Goal: Task Accomplishment & Management: Manage account settings

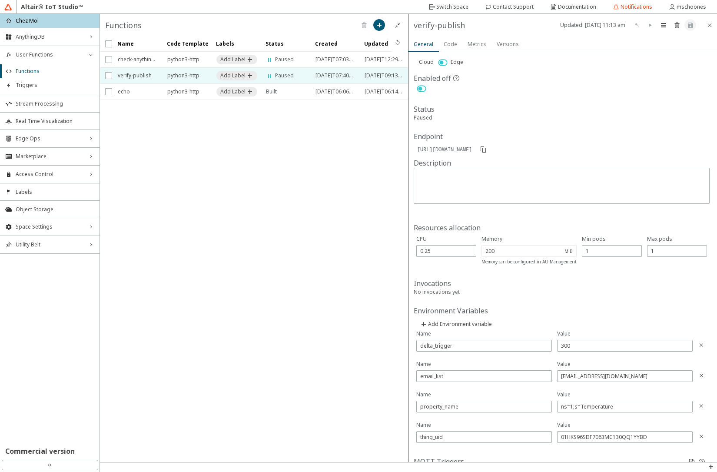
click at [456, 62] on span "Edge" at bounding box center [457, 61] width 13 height 7
drag, startPoint x: 409, startPoint y: 13, endPoint x: 702, endPoint y: 451, distance: 527.6
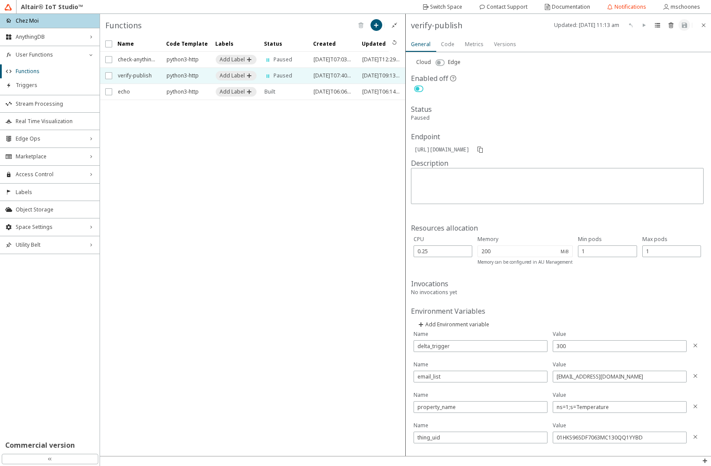
scroll to position [18, 0]
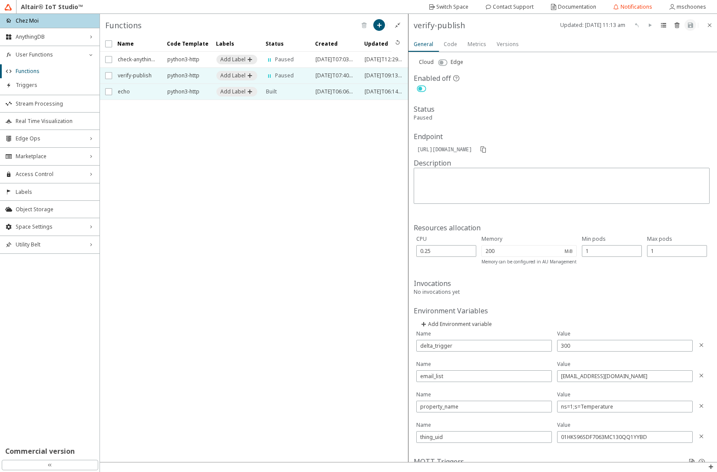
click at [126, 92] on span "echo" at bounding box center [137, 92] width 38 height 16
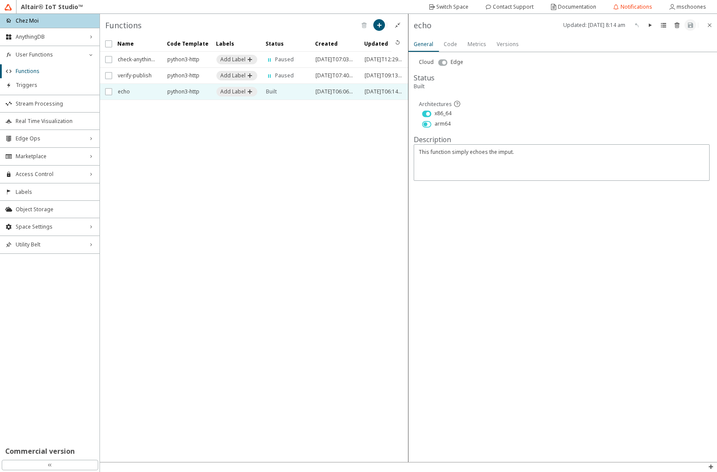
drag, startPoint x: 646, startPoint y: 185, endPoint x: 668, endPoint y: 231, distance: 51.2
drag, startPoint x: 408, startPoint y: 14, endPoint x: 713, endPoint y: 307, distance: 423.4
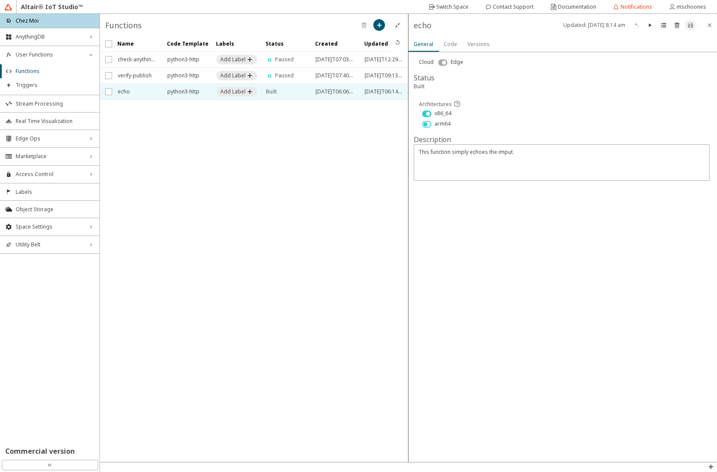
click at [0, 0] on slot "Code" at bounding box center [0, 0] width 0 height 0
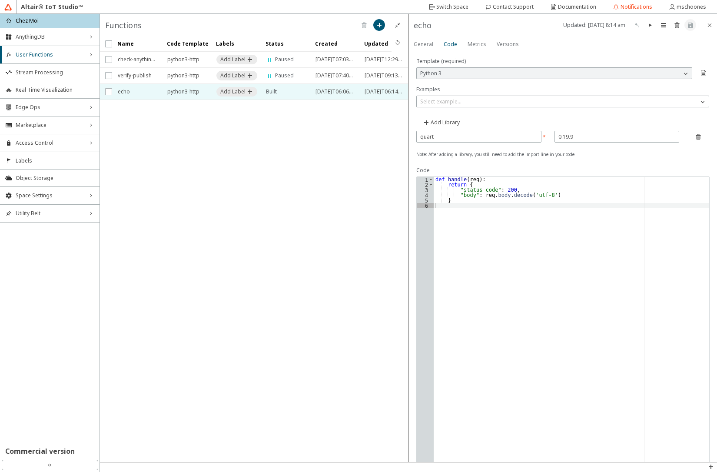
click at [0, 0] on slot "Versions" at bounding box center [0, 0] width 0 height 0
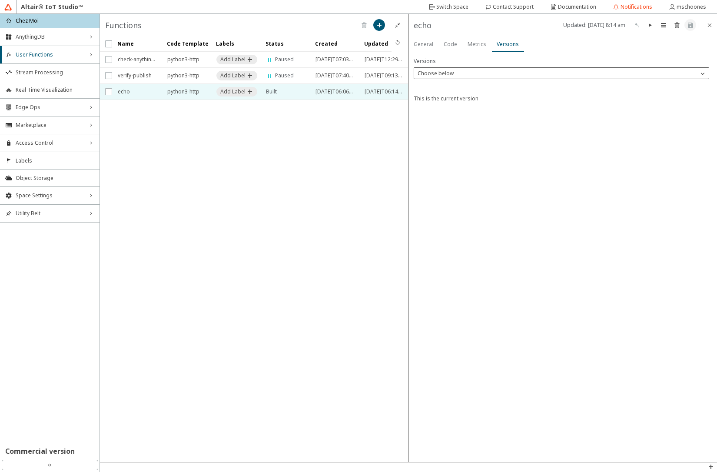
click at [454, 73] on p "Choose below" at bounding box center [435, 73] width 43 height 7
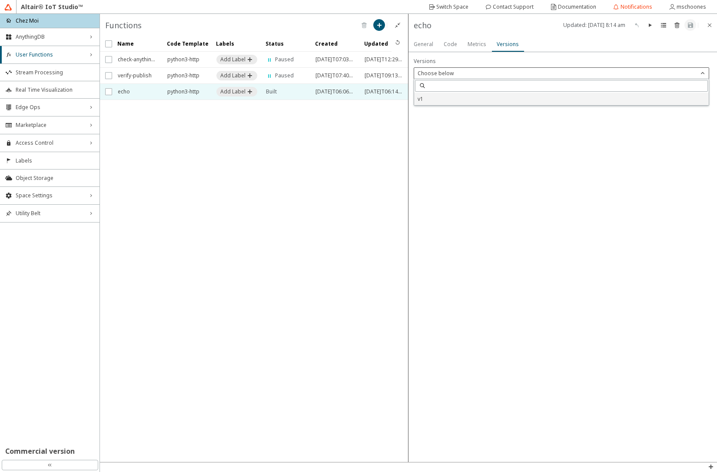
click at [439, 102] on p "v1" at bounding box center [561, 98] width 295 height 7
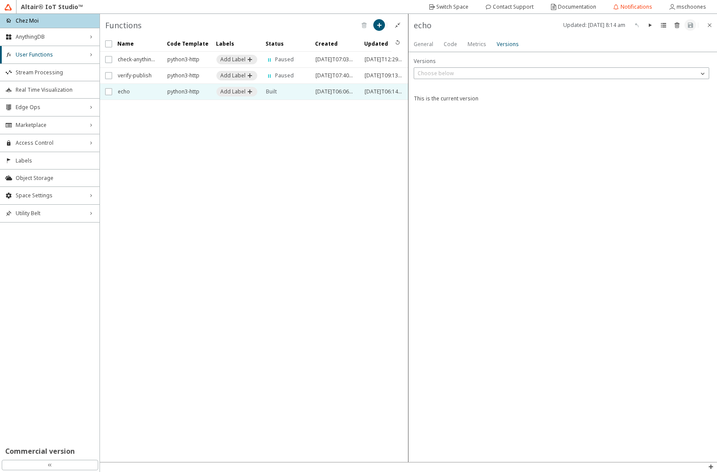
click at [0, 0] on slot "Metrics" at bounding box center [0, 0] width 0 height 0
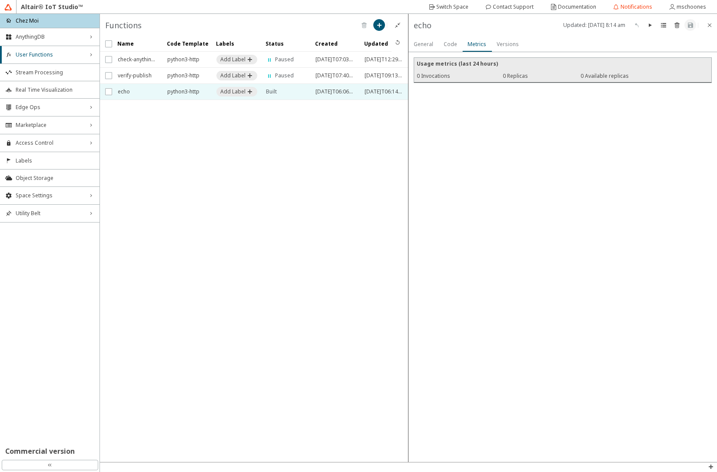
click at [0, 0] on slot "Versions" at bounding box center [0, 0] width 0 height 0
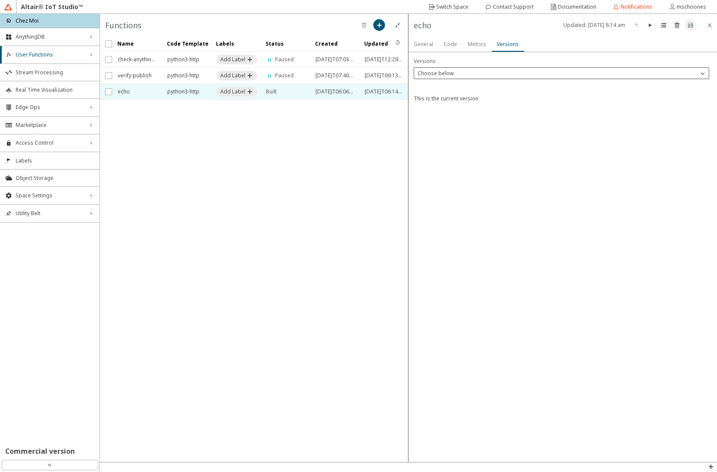
click at [452, 73] on p "Choose below" at bounding box center [435, 73] width 43 height 7
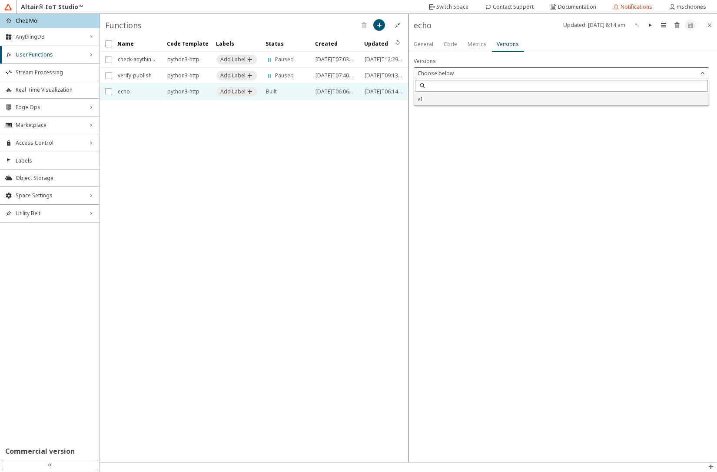
click at [456, 100] on p "v1" at bounding box center [561, 98] width 295 height 7
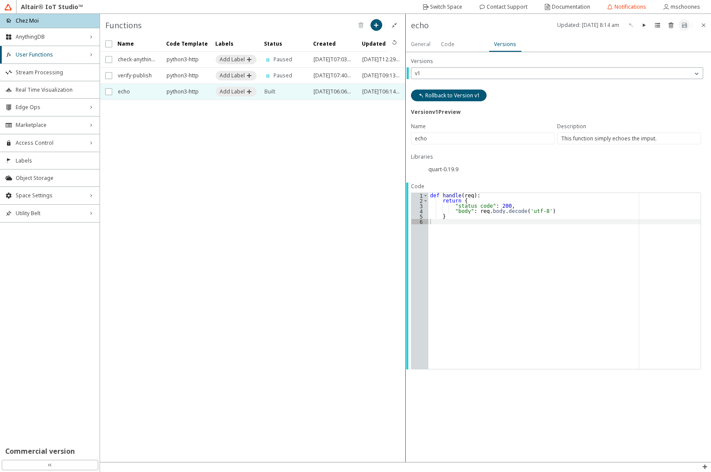
drag, startPoint x: 405, startPoint y: 14, endPoint x: 707, endPoint y: 419, distance: 505.0
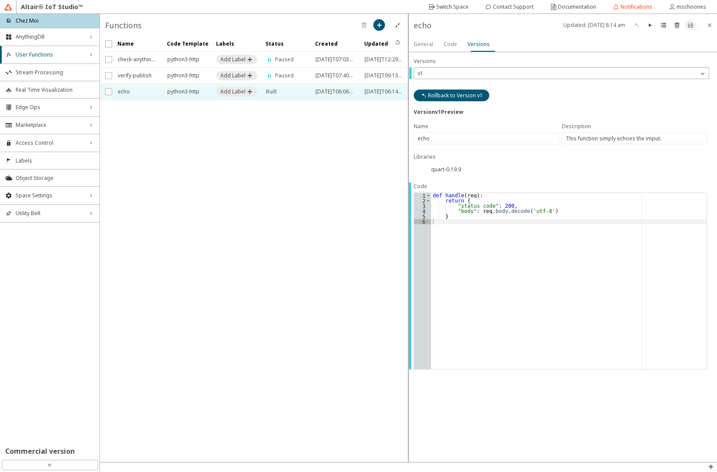
drag, startPoint x: 408, startPoint y: 13, endPoint x: 714, endPoint y: 412, distance: 502.6
click at [709, 27] on iron-icon at bounding box center [709, 25] width 7 height 7
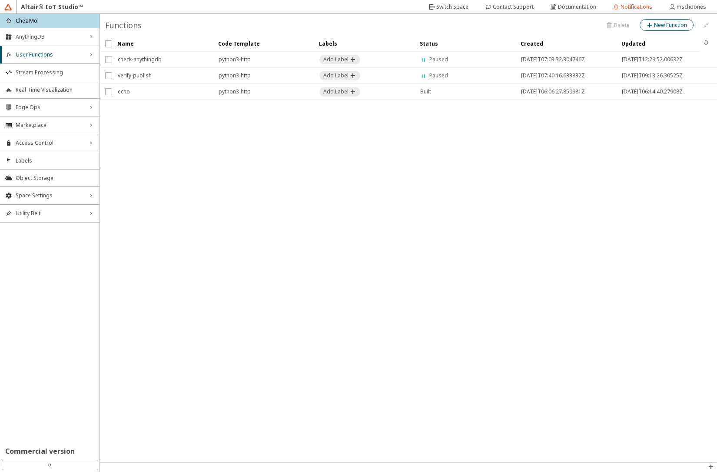
click at [0, 0] on slot "New Function" at bounding box center [0, 0] width 0 height 0
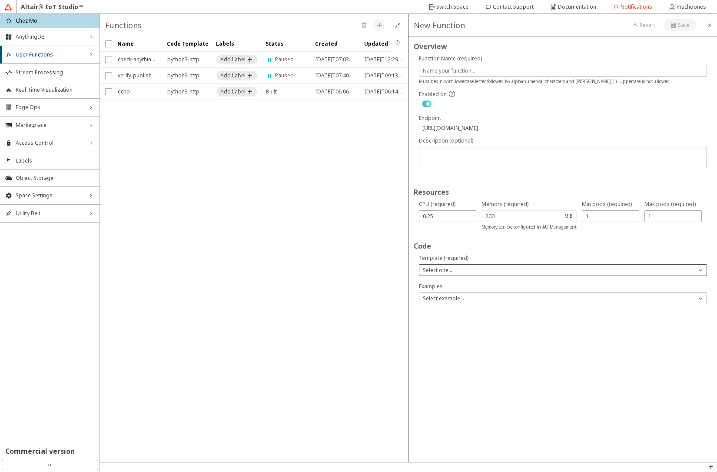
click at [452, 266] on div "Select one..." at bounding box center [557, 270] width 277 height 9
click at [446, 306] on p "Go" at bounding box center [562, 308] width 287 height 7
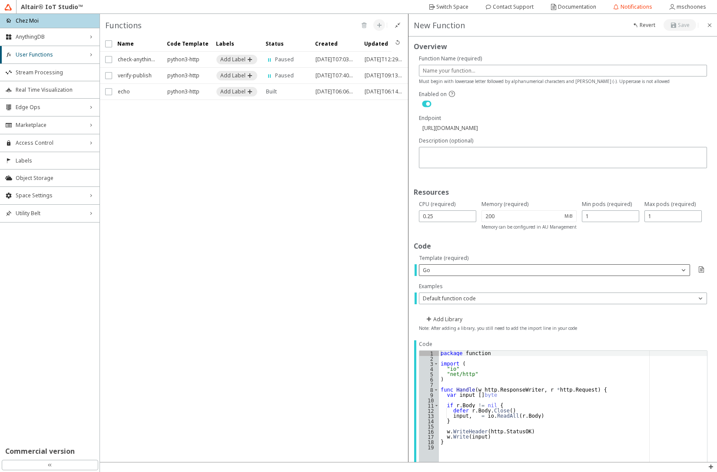
click at [496, 270] on div "Go" at bounding box center [549, 270] width 260 height 9
click at [464, 321] on p "Python 3" at bounding box center [551, 320] width 264 height 7
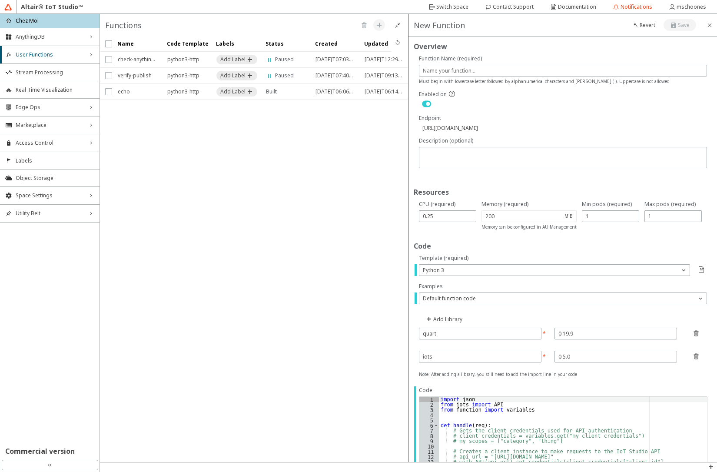
click at [664, 118] on p "Endpoint" at bounding box center [563, 117] width 288 height 7
click at [708, 24] on iron-icon at bounding box center [709, 25] width 7 height 7
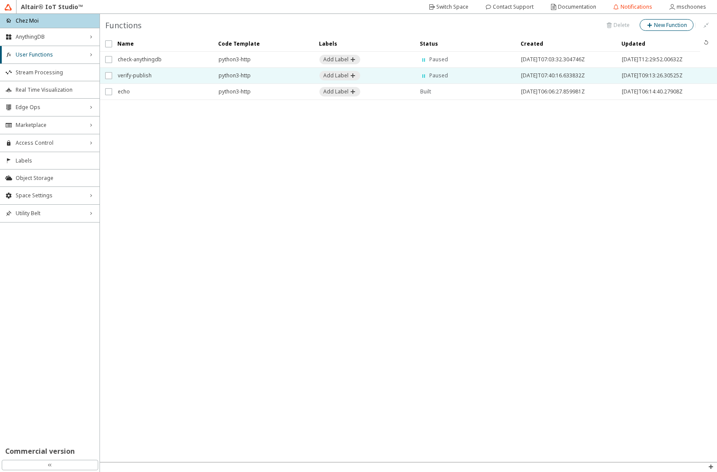
click at [245, 77] on span "python3-http" at bounding box center [264, 76] width 90 height 16
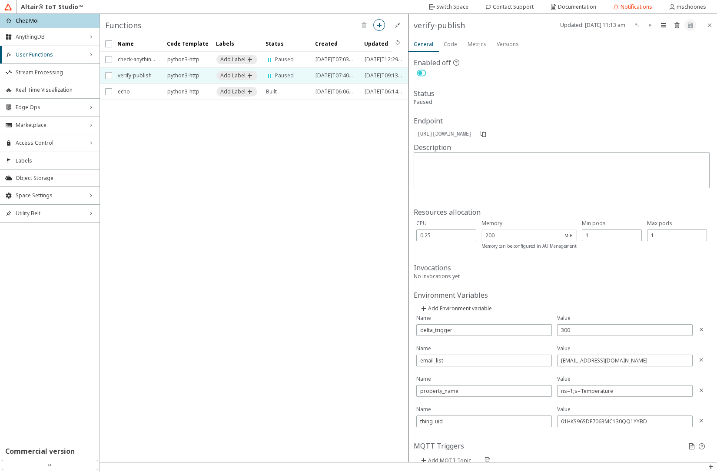
click at [0, 0] on slot "Versions" at bounding box center [0, 0] width 0 height 0
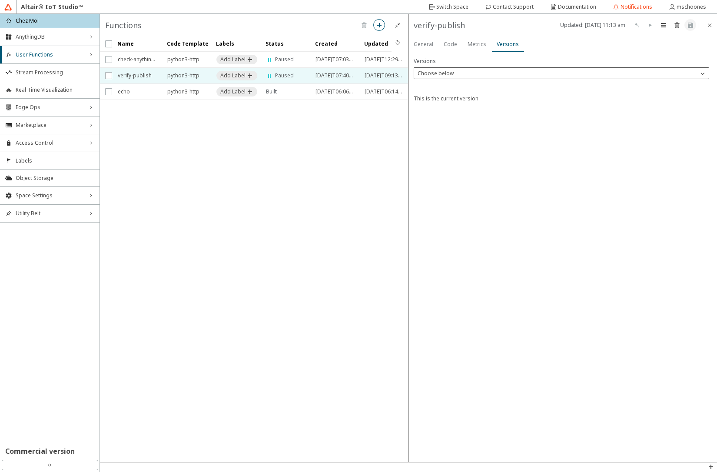
click at [431, 74] on p "Choose below" at bounding box center [435, 73] width 43 height 7
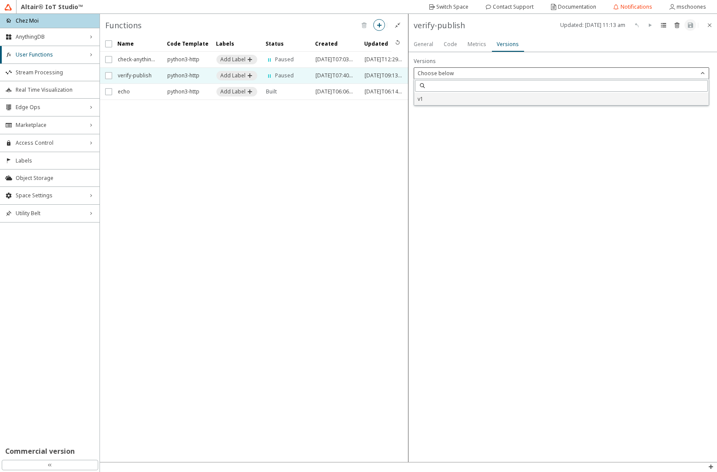
click at [423, 99] on p "v1" at bounding box center [561, 98] width 295 height 7
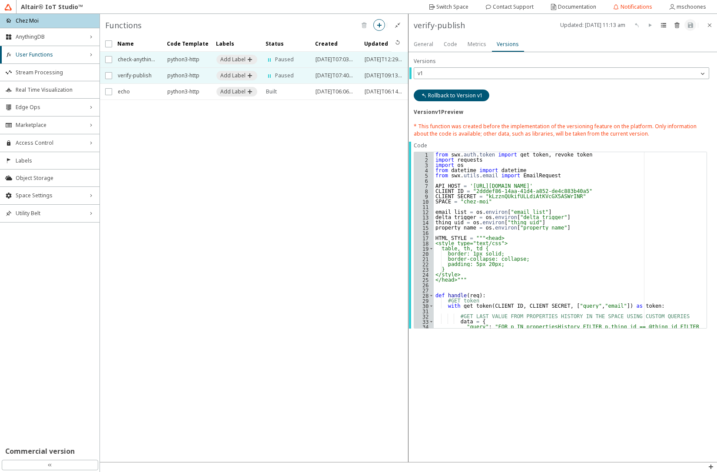
click at [138, 63] on span "check-anythingdb" at bounding box center [137, 60] width 38 height 16
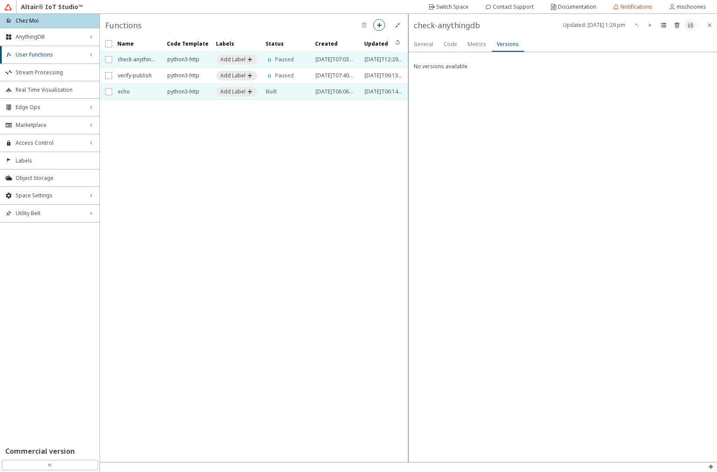
click at [143, 92] on span "echo" at bounding box center [137, 92] width 38 height 16
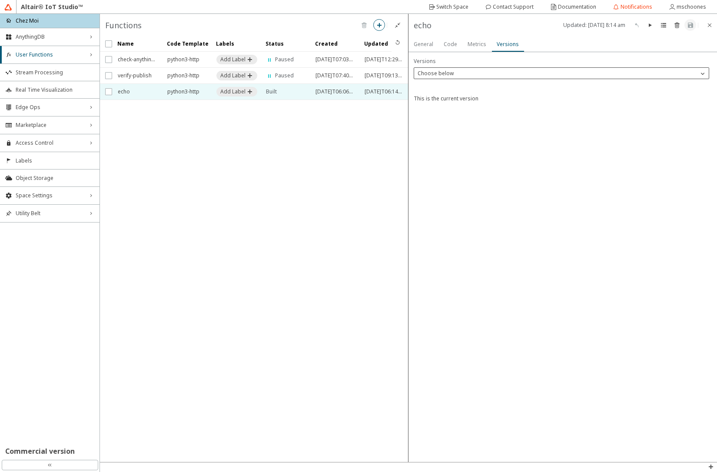
click at [441, 73] on p "Choose below" at bounding box center [435, 73] width 43 height 7
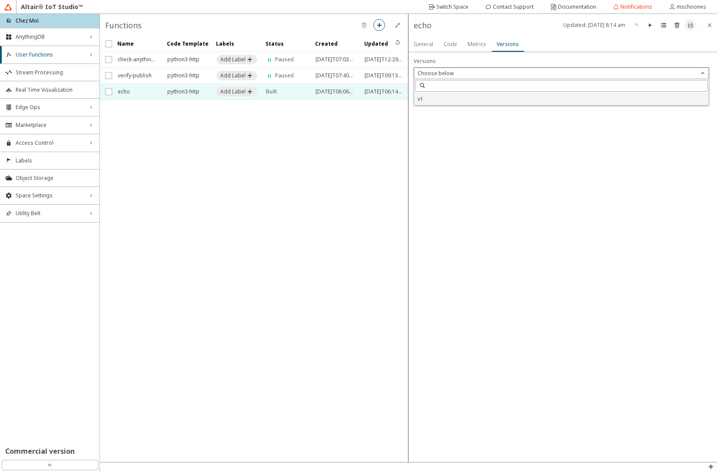
click at [431, 102] on p "v1" at bounding box center [561, 98] width 295 height 7
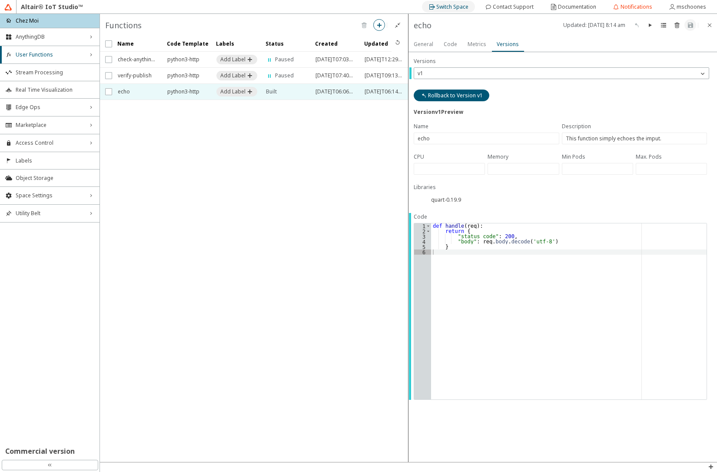
click at [0, 0] on slot "Switch Space" at bounding box center [0, 0] width 0 height 0
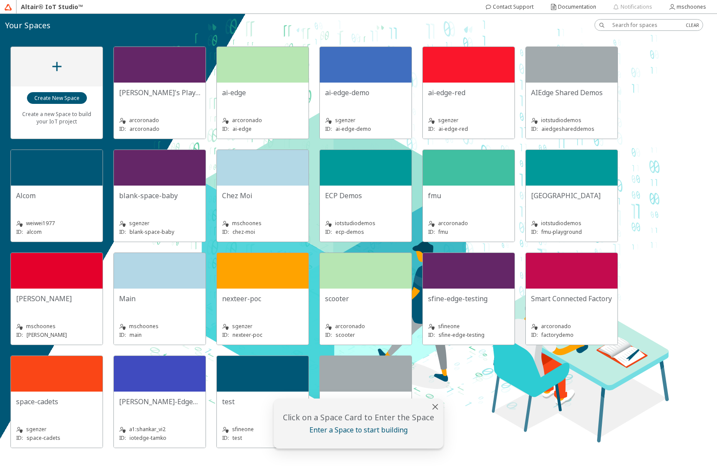
click at [283, 199] on div "Chez Moi" at bounding box center [262, 196] width 81 height 10
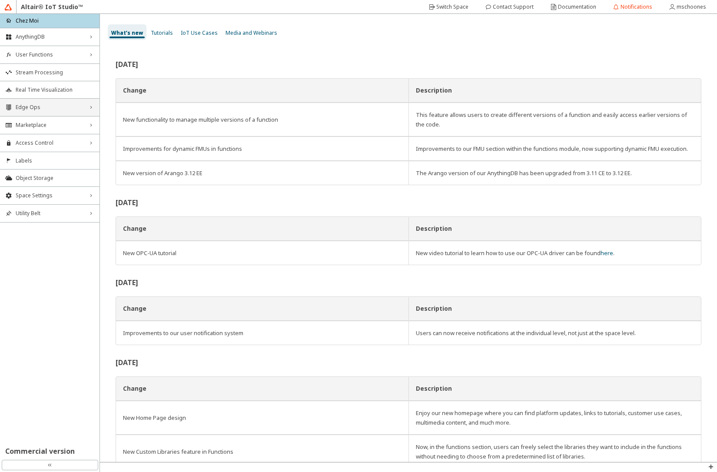
click at [34, 108] on span "Edge Ops" at bounding box center [50, 107] width 68 height 7
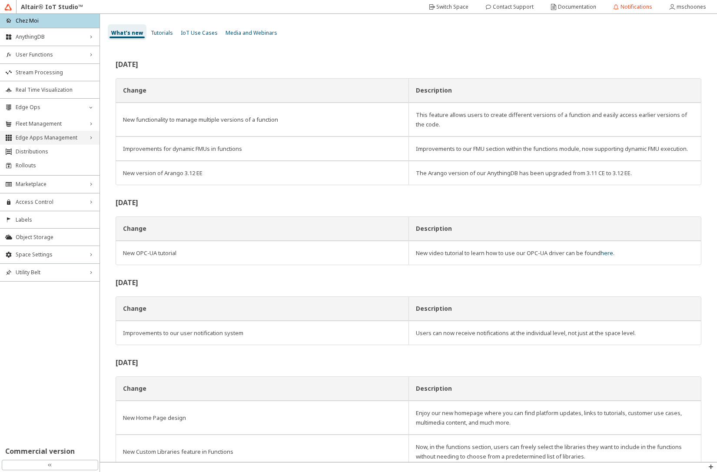
click at [36, 138] on span "Edge Apps Management" at bounding box center [50, 137] width 68 height 7
click at [38, 154] on span "Edge Applications" at bounding box center [57, 152] width 73 height 7
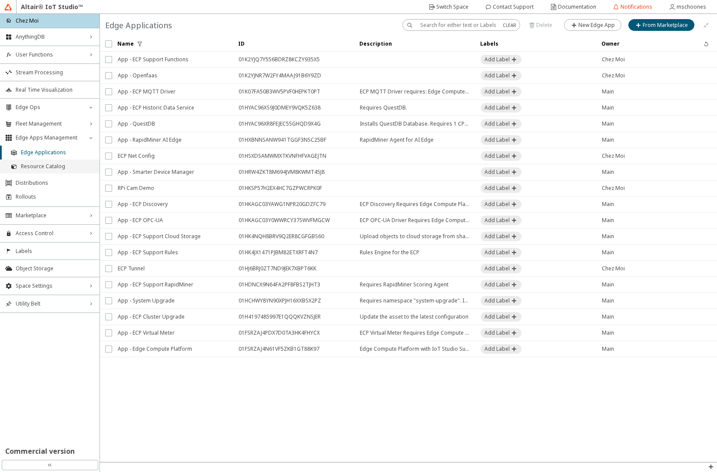
click at [54, 166] on span "Resource Catalog" at bounding box center [57, 166] width 73 height 7
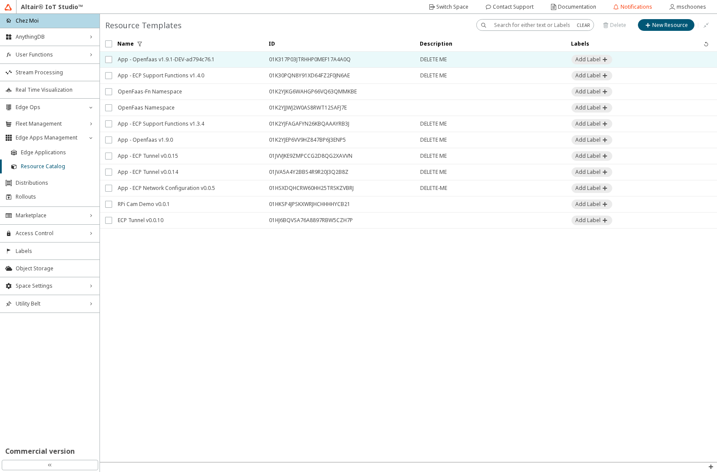
click at [212, 60] on span "App - Openfaas v1.9.1-DEV-ad794c76.1" at bounding box center [188, 60] width 140 height 16
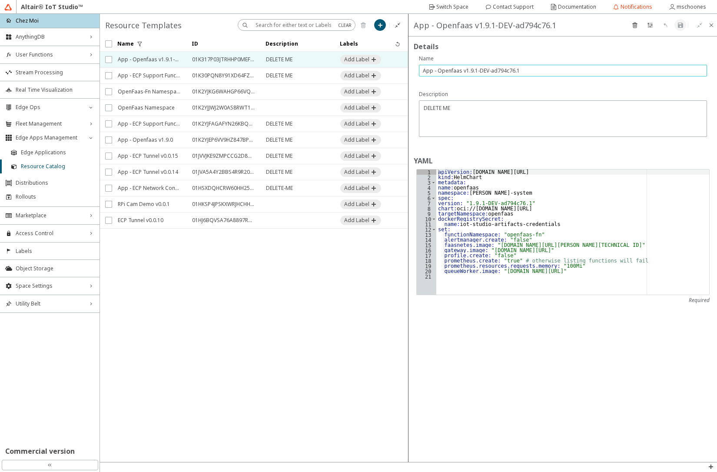
drag, startPoint x: 463, startPoint y: 70, endPoint x: 532, endPoint y: 70, distance: 68.7
click at [532, 70] on input "App - Openfaas v1.9.1-DEV-ad794c76.1" at bounding box center [563, 70] width 280 height 7
click at [52, 151] on span "Edge Applications" at bounding box center [57, 152] width 73 height 7
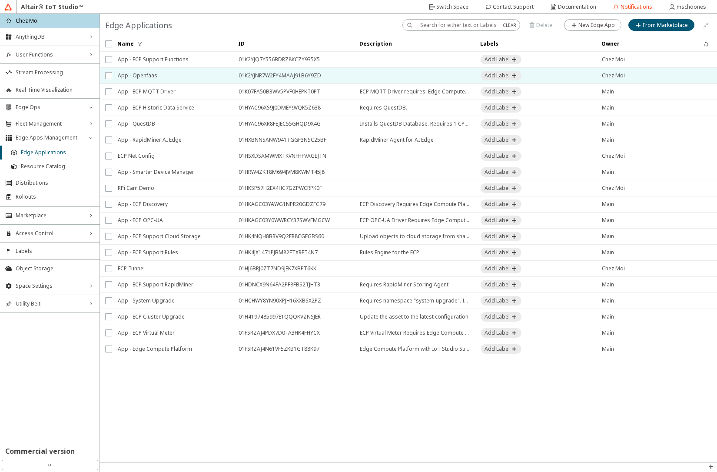
click at [166, 75] on span "App - Openfaas" at bounding box center [173, 76] width 110 height 16
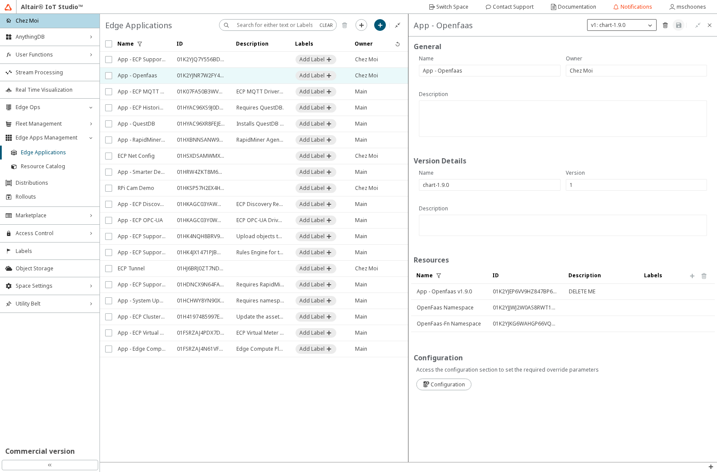
click at [619, 27] on p "v1: chart-1.9.0" at bounding box center [608, 24] width 41 height 7
click at [0, 0] on slot "New Version" at bounding box center [0, 0] width 0 height 0
type input "2"
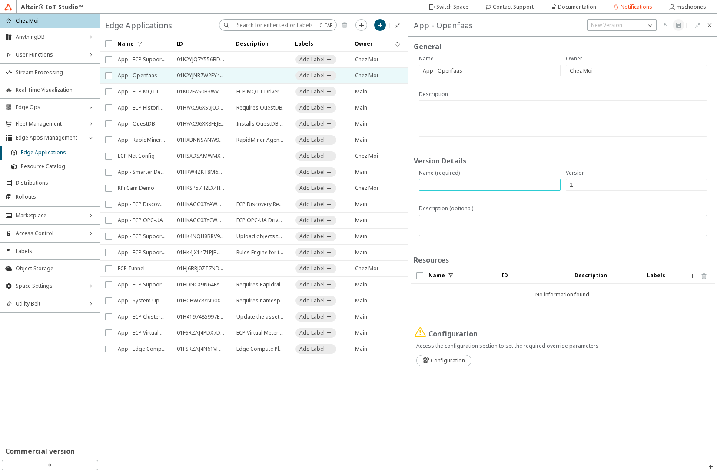
click at [434, 186] on input "text" at bounding box center [490, 184] width 134 height 7
paste input "v1.9.1-DEV-ad794c76.1"
type input "chart-v1.9.1-DEV-ad794c76.1"
click at [693, 274] on iron-icon at bounding box center [692, 276] width 7 height 7
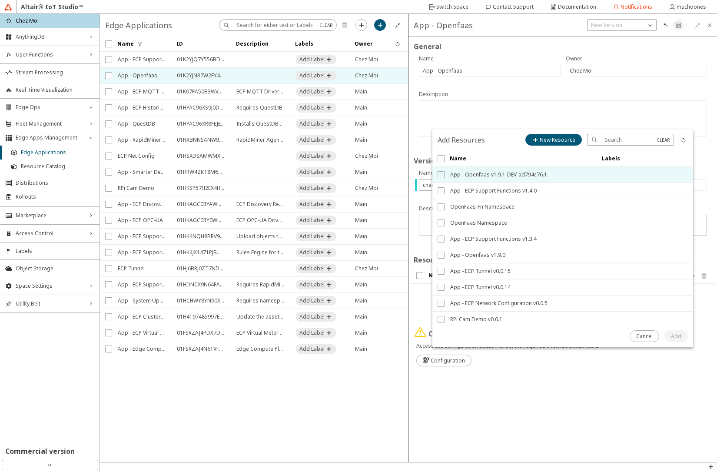
click at [439, 174] on input "checkbox" at bounding box center [441, 174] width 6 height 7
checkbox input "true"
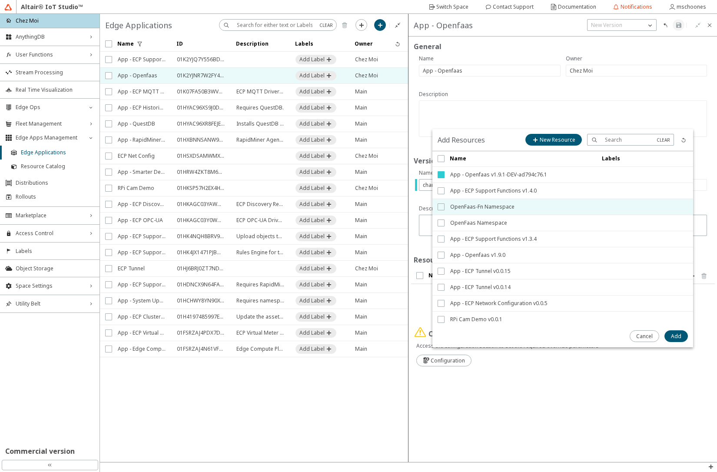
click at [441, 206] on input "checkbox" at bounding box center [441, 206] width 6 height 7
checkbox input "true"
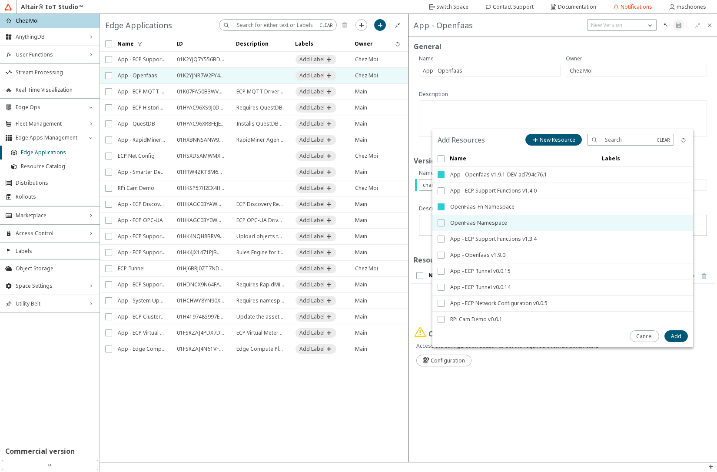
click at [440, 223] on input "checkbox" at bounding box center [441, 223] width 6 height 7
checkbox input "true"
click at [0, 0] on slot "Add" at bounding box center [0, 0] width 0 height 0
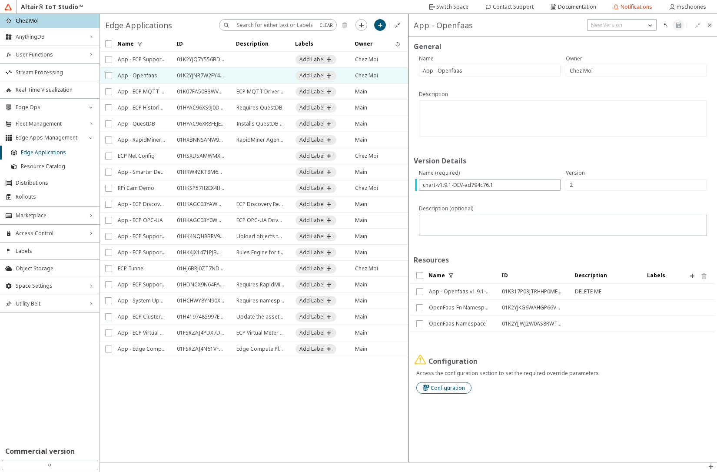
click at [0, 0] on slot "Configuration" at bounding box center [0, 0] width 0 height 0
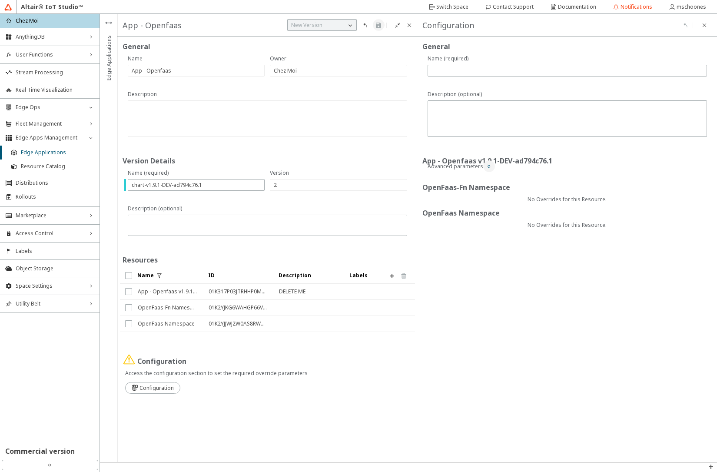
click at [490, 166] on iron-icon at bounding box center [489, 166] width 7 height 7
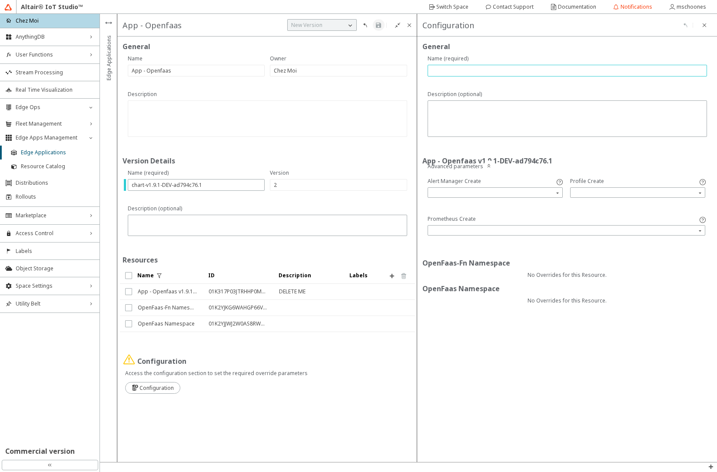
click at [473, 69] on input "text" at bounding box center [568, 70] width 272 height 7
type input "defaults"
click at [377, 22] on iron-icon at bounding box center [378, 25] width 7 height 7
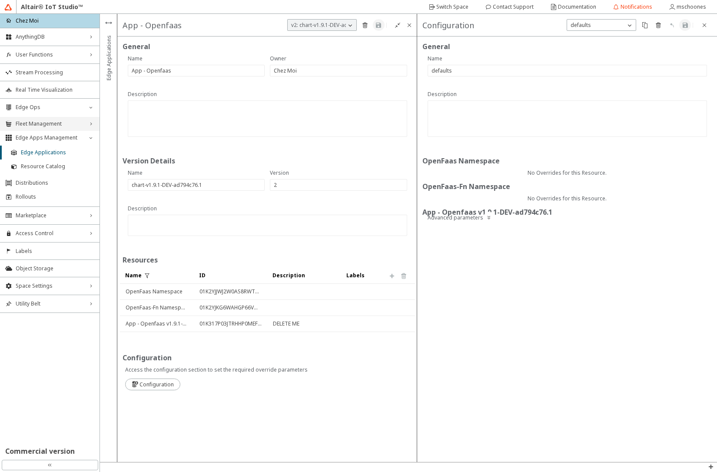
click at [52, 125] on span "Fleet Management" at bounding box center [50, 123] width 68 height 7
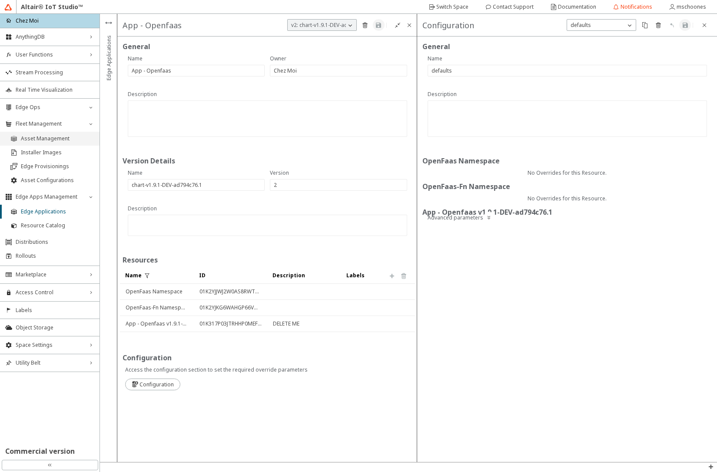
click at [55, 139] on span "Asset Management" at bounding box center [57, 138] width 73 height 7
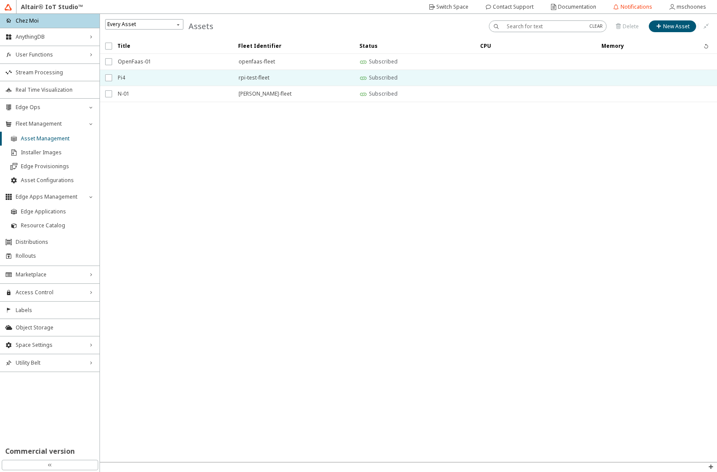
click at [127, 76] on span "Pi4" at bounding box center [173, 78] width 110 height 16
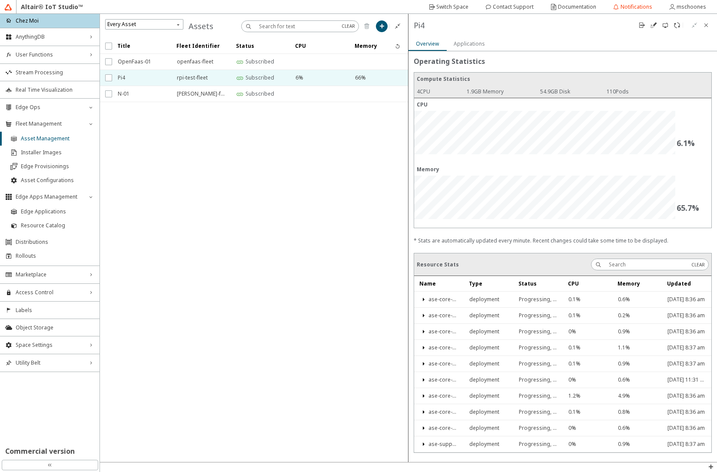
click at [467, 39] on div "Applications" at bounding box center [469, 43] width 31 height 15
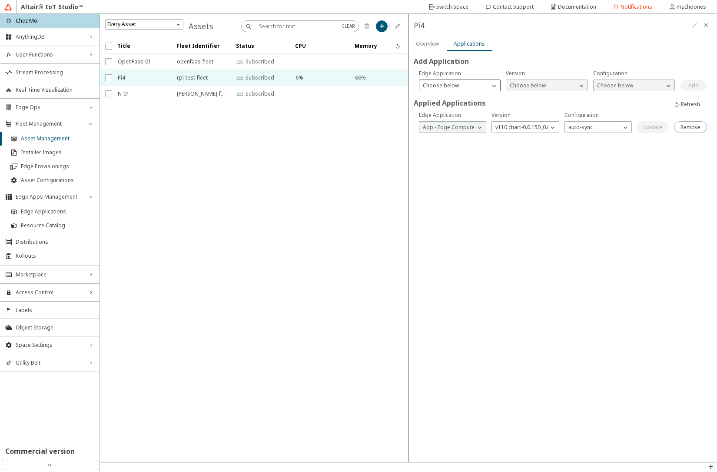
click at [452, 87] on p "Choose below" at bounding box center [440, 85] width 43 height 7
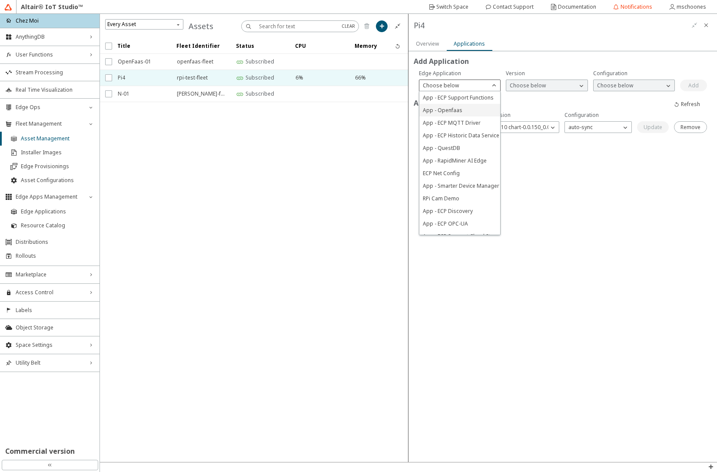
click at [451, 113] on span "App - Openfaas" at bounding box center [443, 110] width 40 height 7
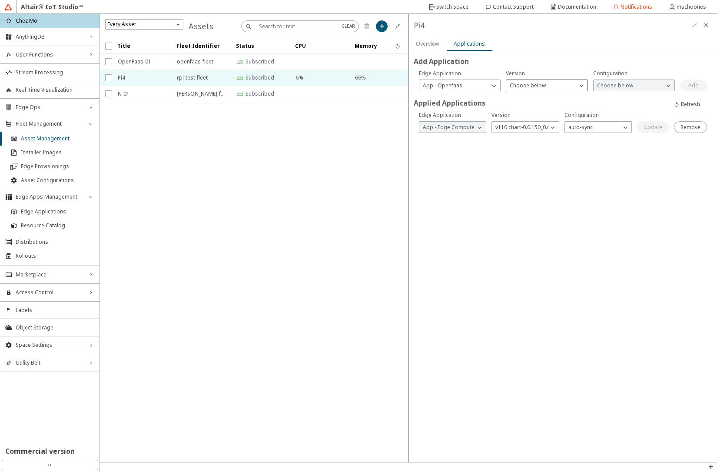
click at [534, 87] on p "Choose below" at bounding box center [527, 85] width 43 height 7
click at [533, 113] on span "v2 chart-v1.9.1-DEV-ad794c76.1" at bounding box center [548, 110] width 77 height 7
click at [613, 86] on p "Choose below" at bounding box center [615, 85] width 43 height 7
click at [610, 97] on span "defaults" at bounding box center [607, 97] width 20 height 7
click at [0, 0] on slot "Add" at bounding box center [0, 0] width 0 height 0
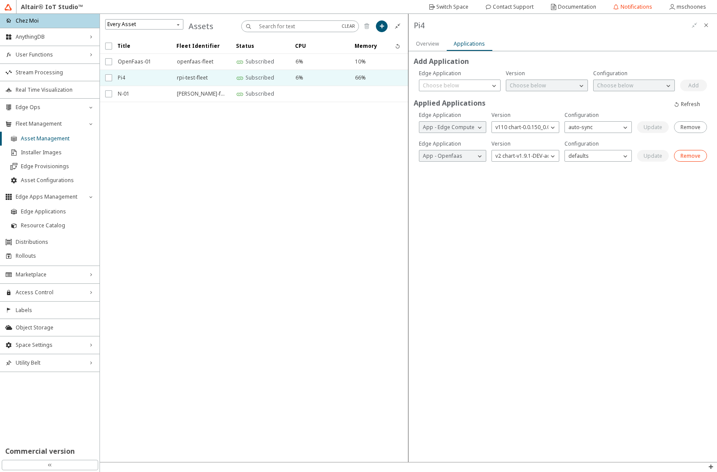
click at [0, 0] on slot "Remove" at bounding box center [0, 0] width 0 height 0
click at [50, 212] on span "Edge Applications" at bounding box center [57, 211] width 73 height 7
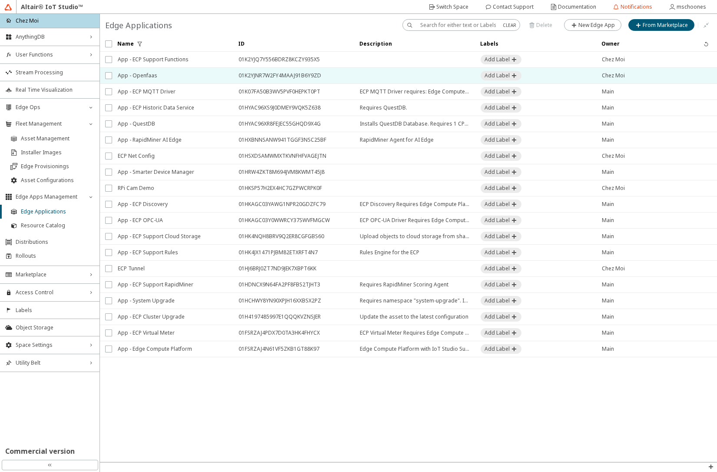
click at [165, 75] on span "App - Openfaas" at bounding box center [173, 76] width 110 height 16
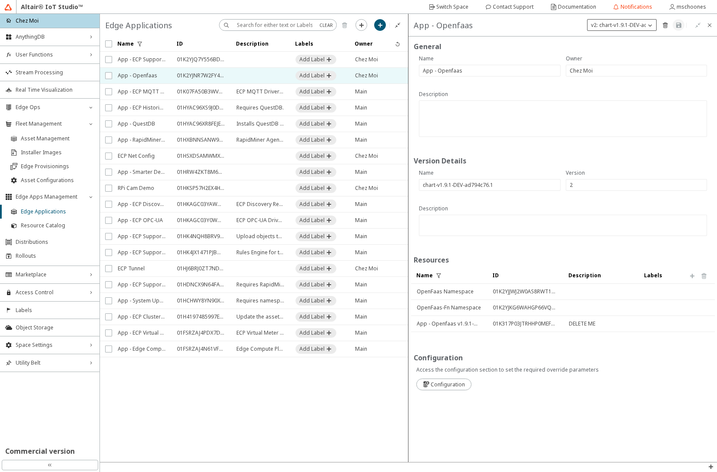
click at [642, 25] on p "v2: chart-v1.9.1-DEV-ad794c76.1" at bounding box center [631, 24] width 86 height 7
click at [0, 0] on slot "Configuration" at bounding box center [0, 0] width 0 height 0
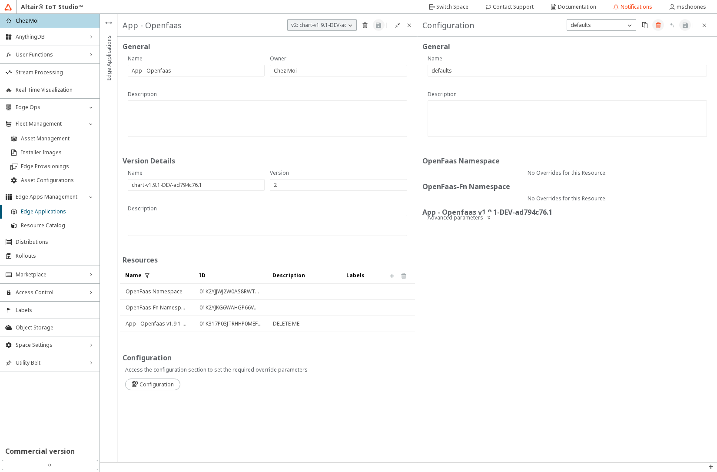
click at [661, 27] on iron-icon at bounding box center [658, 25] width 7 height 7
click at [630, 266] on paper-button "Delete" at bounding box center [621, 263] width 29 height 12
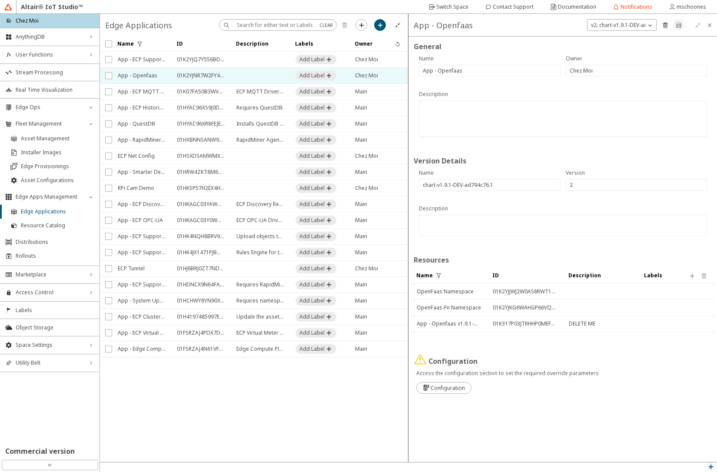
click at [712, 466] on iron-icon at bounding box center [711, 466] width 7 height 7
click at [684, 456] on p "API Inspector" at bounding box center [691, 455] width 52 height 7
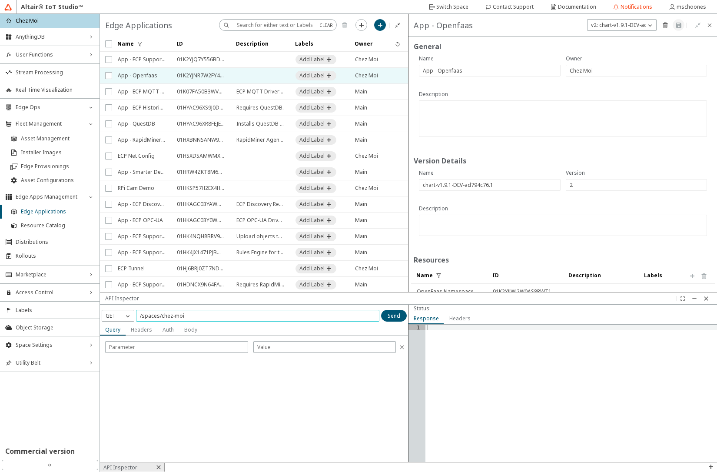
click at [200, 316] on input "/spaces/chez-moi" at bounding box center [258, 315] width 236 height 7
paste input "01K2YJNR7W2FY4MAAJ91B6Y9ZD"
type input "/spaces/chez-moi/edge-apps/01K2YJNR7W2FY4MAAJ91B6Y9ZD/versions/2"
click at [403, 315] on paper-button "Send" at bounding box center [394, 316] width 26 height 12
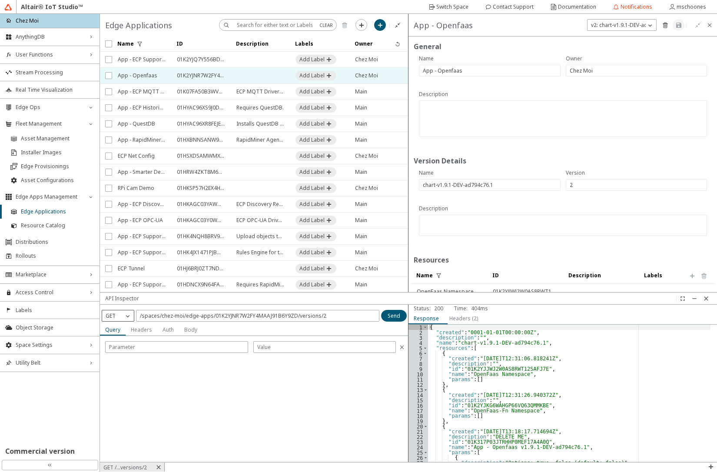
click at [122, 319] on div "GET" at bounding box center [112, 316] width 21 height 9
click at [123, 364] on span "DELETE" at bounding box center [115, 365] width 18 height 7
click at [400, 319] on paper-button "Send" at bounding box center [394, 316] width 26 height 12
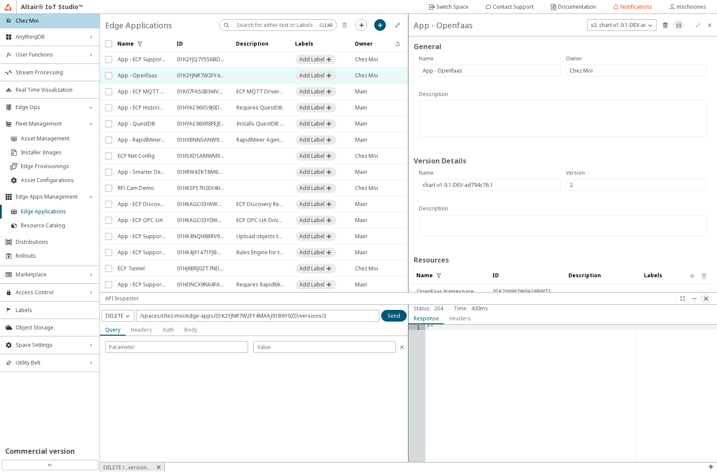
click at [707, 300] on iron-icon at bounding box center [706, 298] width 7 height 7
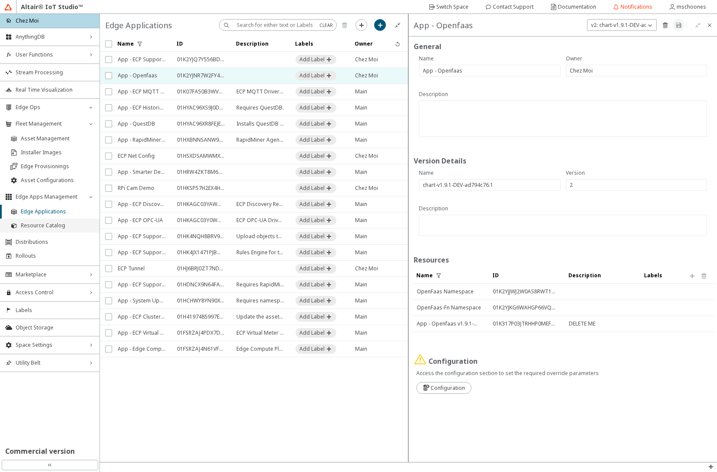
click at [44, 223] on span "Resource Catalog" at bounding box center [57, 225] width 73 height 7
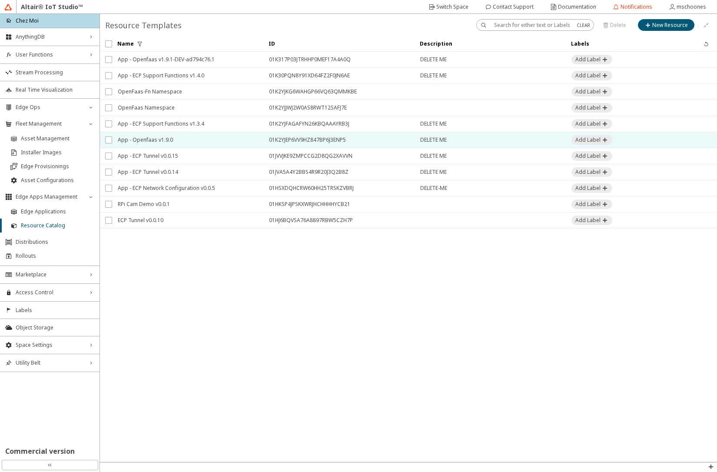
click at [163, 140] on span "App - Openfaas v1.9.0" at bounding box center [188, 140] width 140 height 16
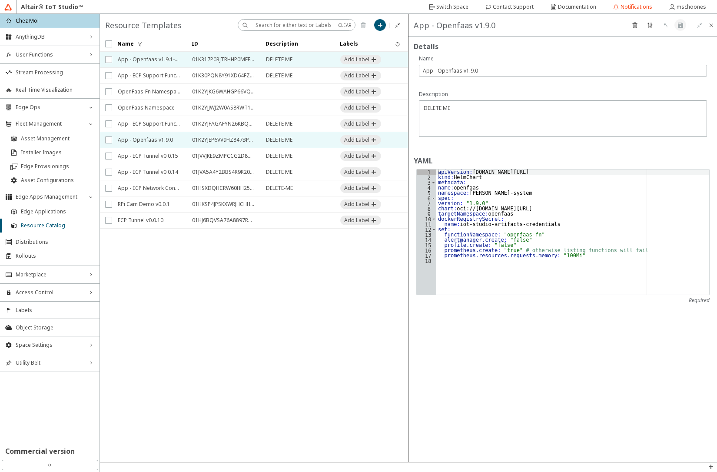
click at [151, 59] on span "App - Openfaas v1.9.1-DEV-ad794c76.1" at bounding box center [149, 60] width 63 height 16
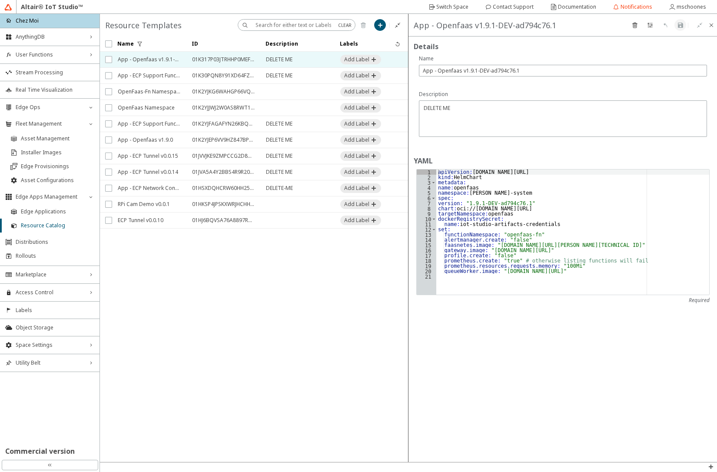
type textarea "name: iot-studio-artifacts-credentials"
drag, startPoint x: 548, startPoint y: 223, endPoint x: 464, endPoint y: 225, distance: 83.5
click at [464, 225] on div "apiVersion : [DOMAIN_NAME][URL] kind : HelmChart metadata : name : openfaas nam…" at bounding box center [572, 238] width 273 height 136
click at [0, 0] on slot "Documentation" at bounding box center [0, 0] width 0 height 0
click at [30, 40] on span "AnythingDB" at bounding box center [50, 36] width 68 height 7
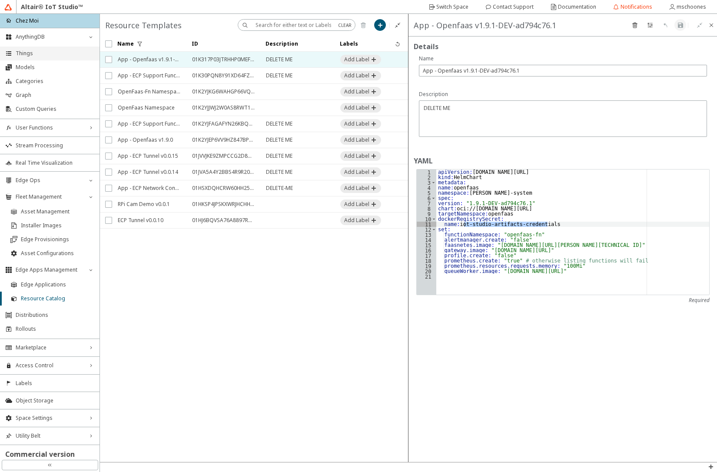
click at [28, 53] on span "Things" at bounding box center [55, 53] width 79 height 7
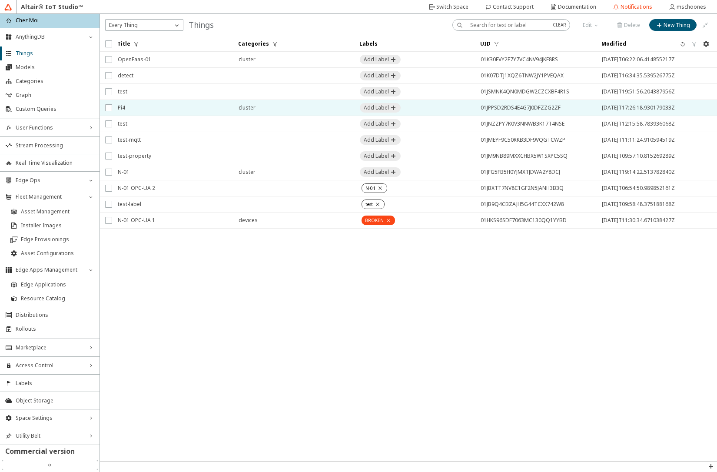
click at [140, 106] on span "Pi4" at bounding box center [173, 108] width 110 height 16
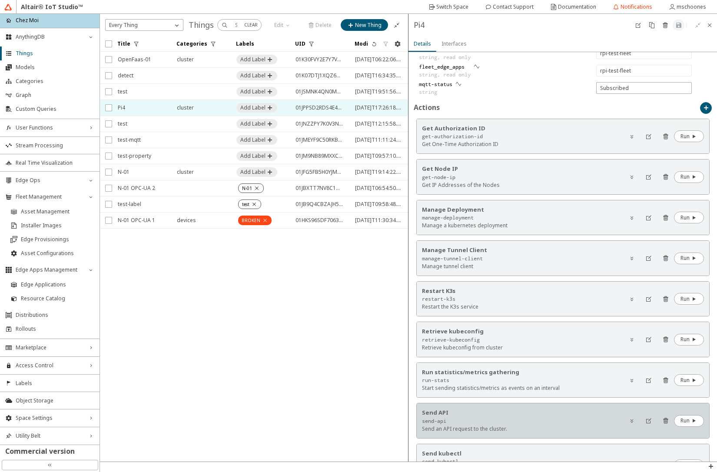
scroll to position [313, 0]
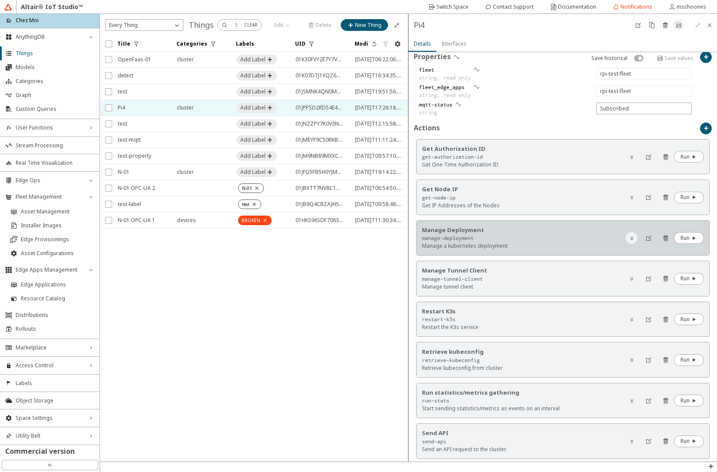
click at [629, 239] on iron-icon at bounding box center [632, 238] width 7 height 7
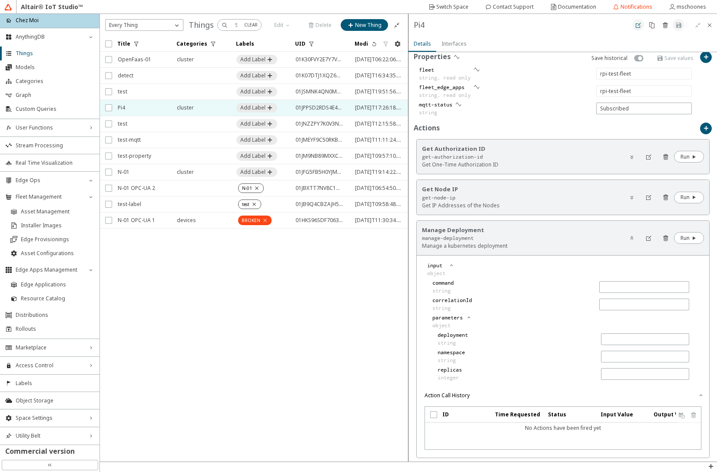
click at [638, 27] on iron-icon at bounding box center [638, 25] width 7 height 7
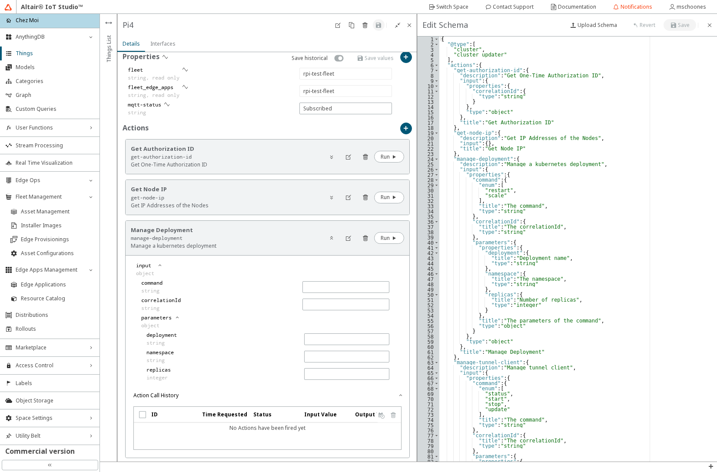
type textarea ""actions": {"
click at [486, 64] on div "{ "@type" : [ "cluster" , "cluster_updater" ] , "actions" : { "get-authorizatio…" at bounding box center [574, 255] width 271 height 436
paste textarea "Cursor at row 6"
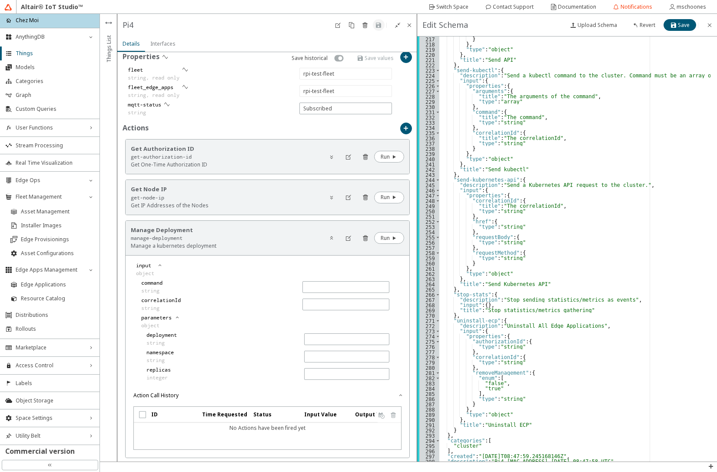
scroll to position [1158, 0]
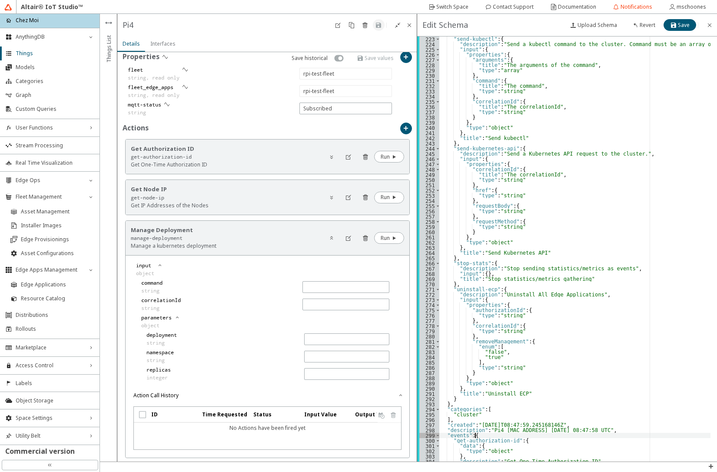
click at [482, 436] on div ""send-kubectl" : { "description" : "Send a kubectl command to the cluster. Comm…" at bounding box center [574, 255] width 271 height 436
paste textarea "},"
type textarea "},"
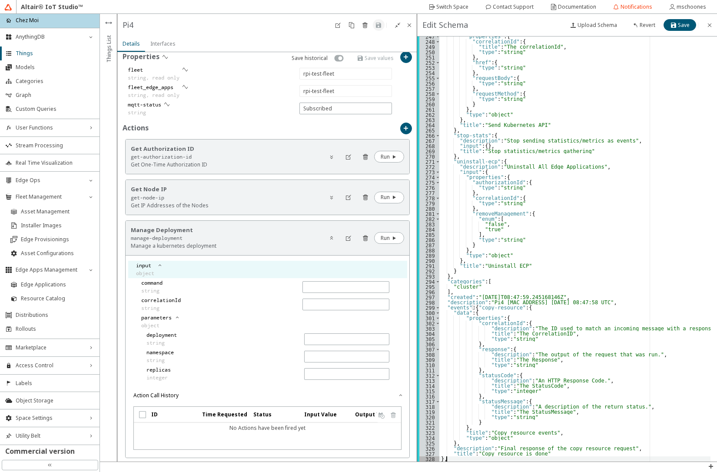
scroll to position [1286, 0]
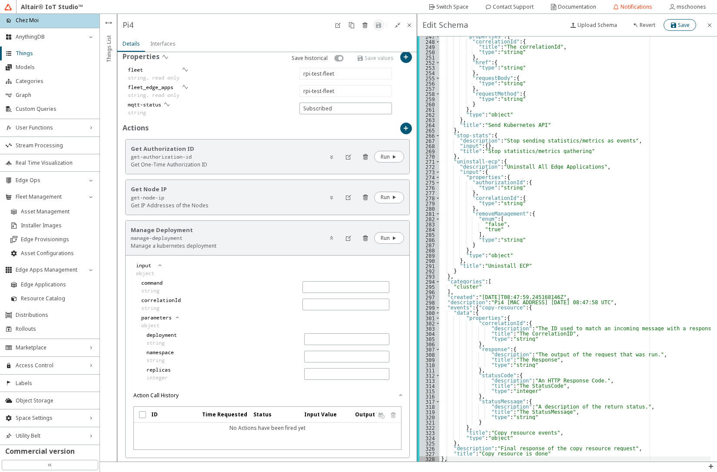
click at [675, 27] on iron-icon at bounding box center [674, 25] width 8 height 7
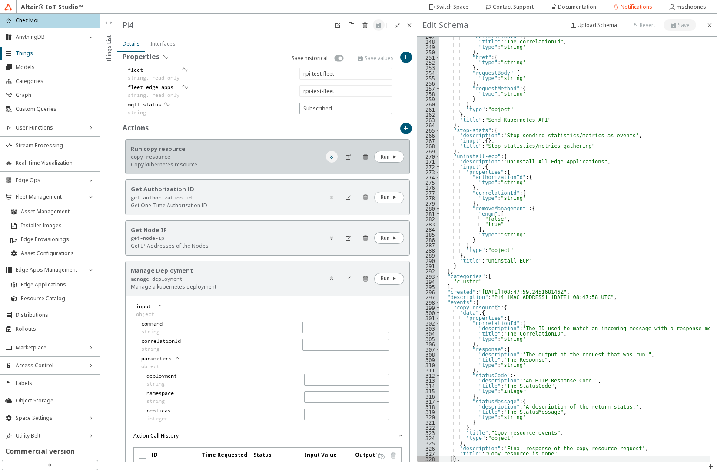
click at [328, 158] on iron-icon at bounding box center [331, 156] width 7 height 7
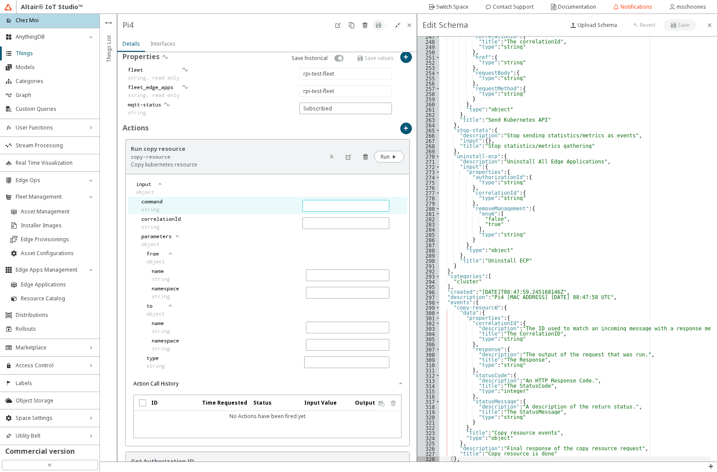
click at [317, 206] on input "text" at bounding box center [345, 205] width 79 height 7
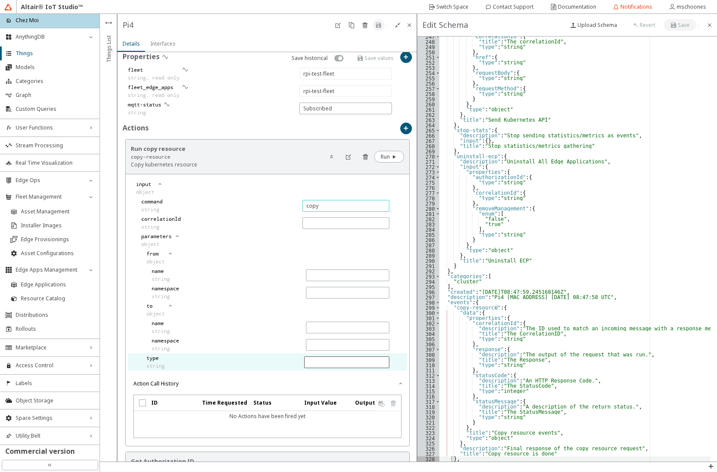
type input "copy"
click at [320, 363] on input "text" at bounding box center [346, 362] width 77 height 7
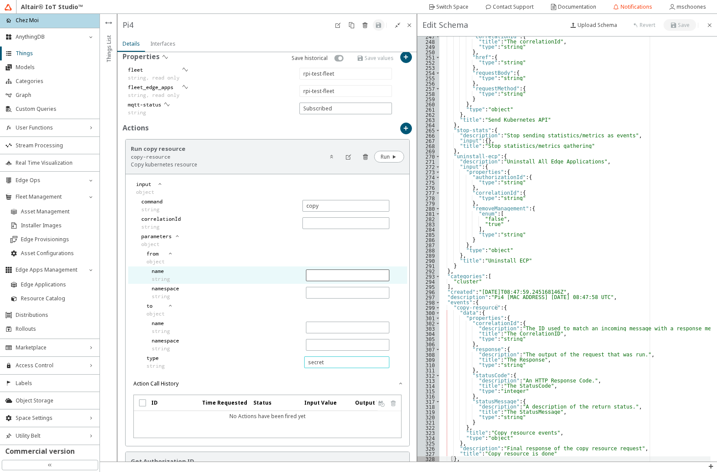
type input "secret"
click at [320, 275] on input "text" at bounding box center [347, 275] width 75 height 7
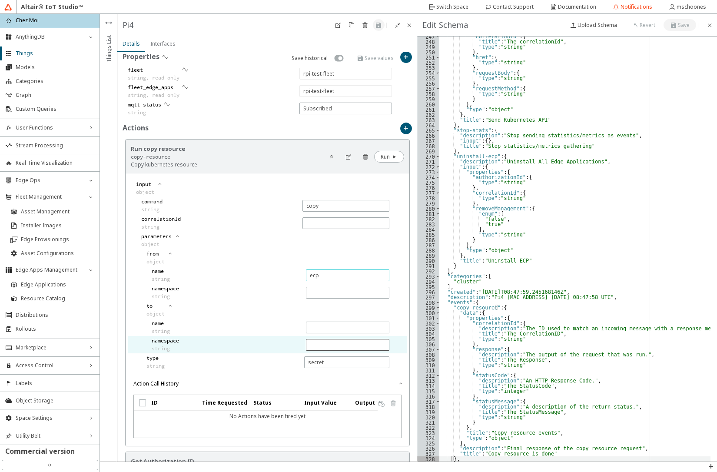
type input "ecp"
click at [328, 296] on input "text" at bounding box center [347, 292] width 75 height 7
type input "openfaas"
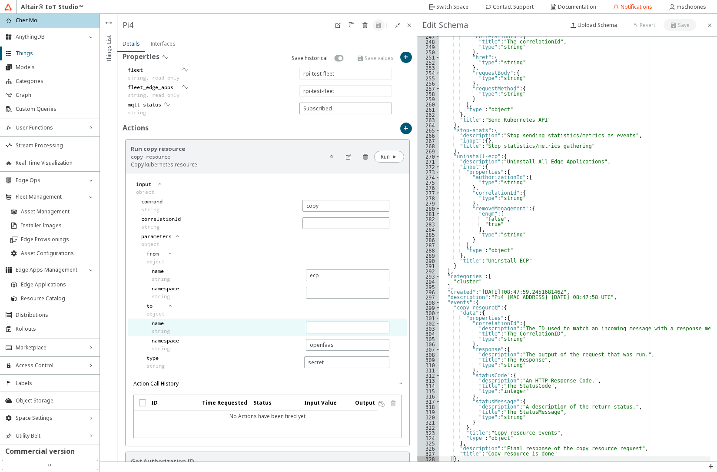
click at [334, 279] on input "text" at bounding box center [347, 275] width 75 height 7
paste input "iot-studio-artifacts-credentials"
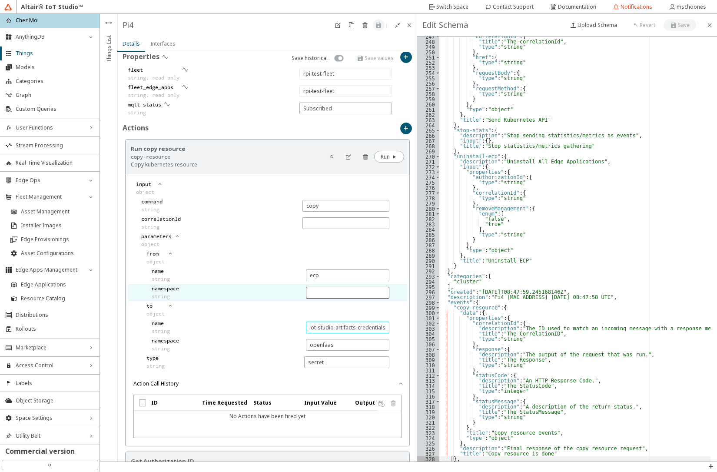
type input "iot-studio-artifacts-credentials"
click at [340, 296] on input "text" at bounding box center [347, 292] width 75 height 7
paste input "iot-studio-artifacts-credentials"
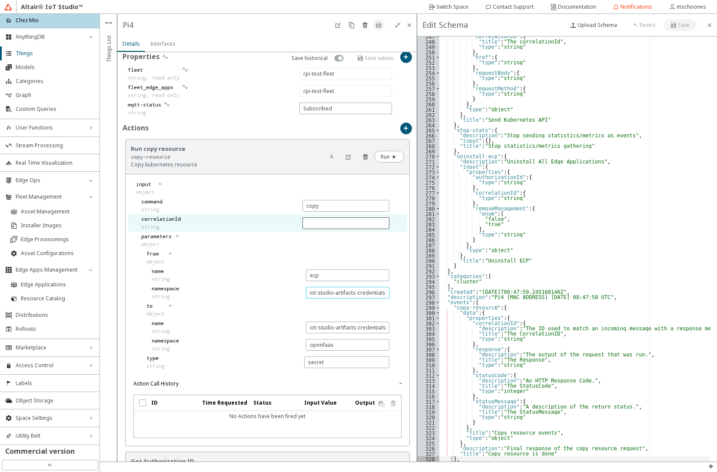
type input "iot-studio-artifacts-credentials"
click at [320, 226] on input "text" at bounding box center [345, 223] width 79 height 7
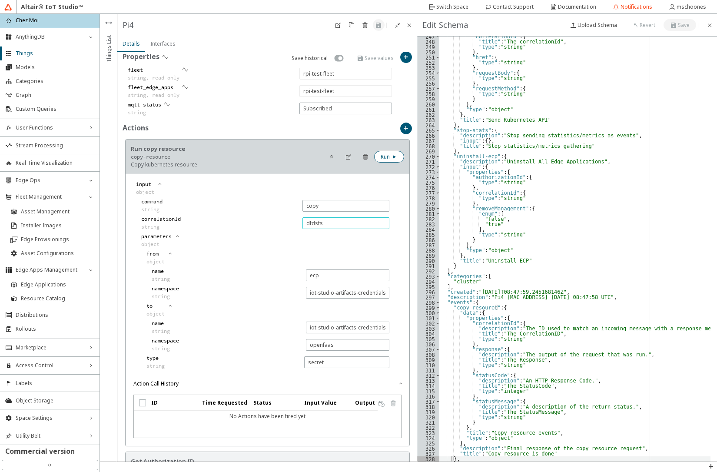
type input "dfdsfs"
click at [0, 0] on slot "Run" at bounding box center [0, 0] width 0 height 0
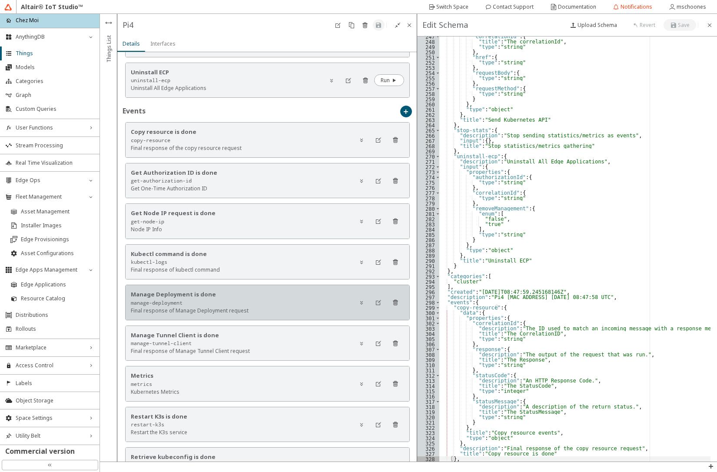
scroll to position [1356, 0]
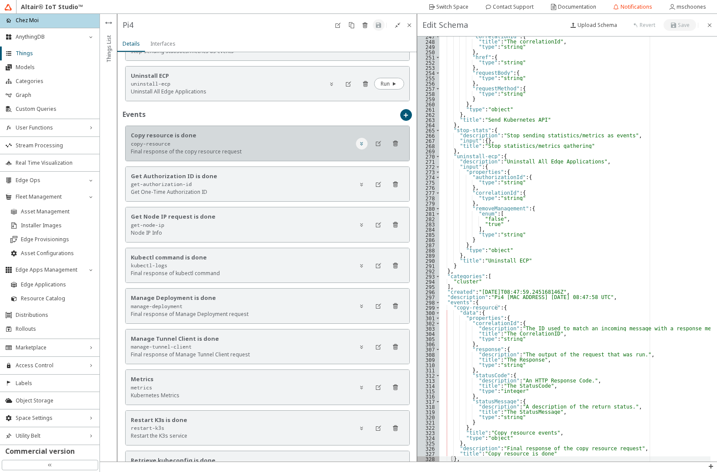
click at [356, 144] on paper-button at bounding box center [362, 144] width 12 height 12
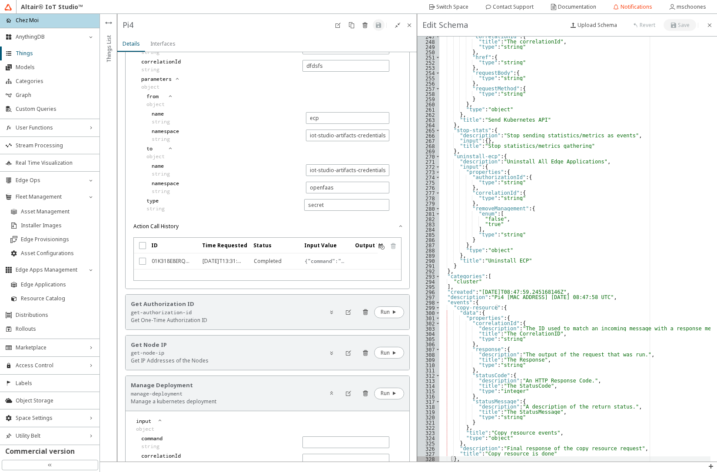
scroll to position [469, 0]
click at [329, 135] on input "iot-studio-artifacts-credentials" at bounding box center [347, 136] width 75 height 7
type input "ecp"
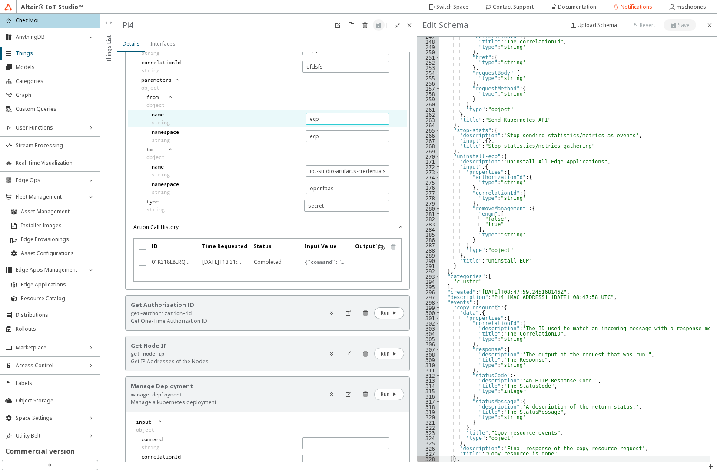
click at [330, 119] on input "ecp" at bounding box center [347, 118] width 75 height 7
paste input "iot-studio-artifacts-credentials"
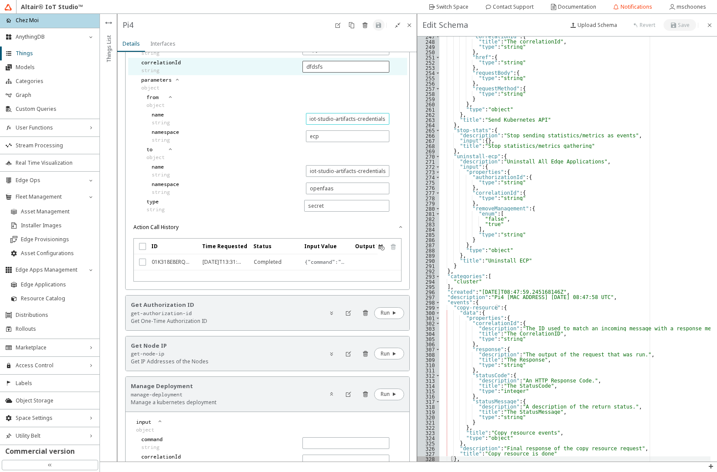
type input "iot-studio-artifacts-credentials"
click at [322, 71] on div "dfdsfs" at bounding box center [346, 67] width 87 height 12
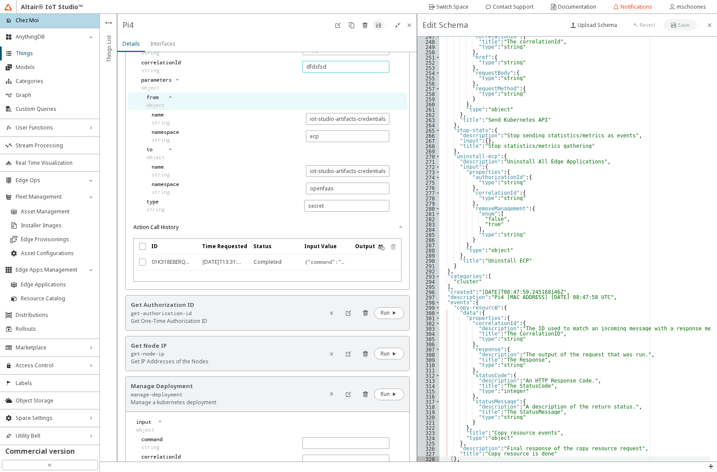
scroll to position [313, 0]
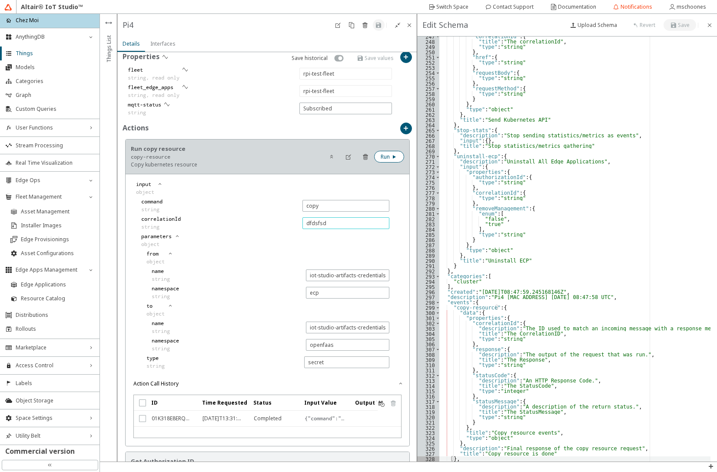
type input "dfdsfsd"
click at [393, 154] on paper-button "Run" at bounding box center [389, 157] width 30 height 12
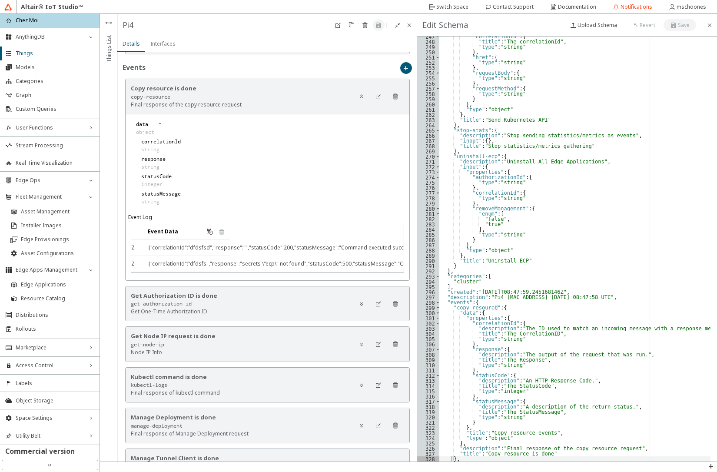
scroll to position [0, 206]
click at [54, 288] on li "Edge Applications" at bounding box center [50, 285] width 100 height 14
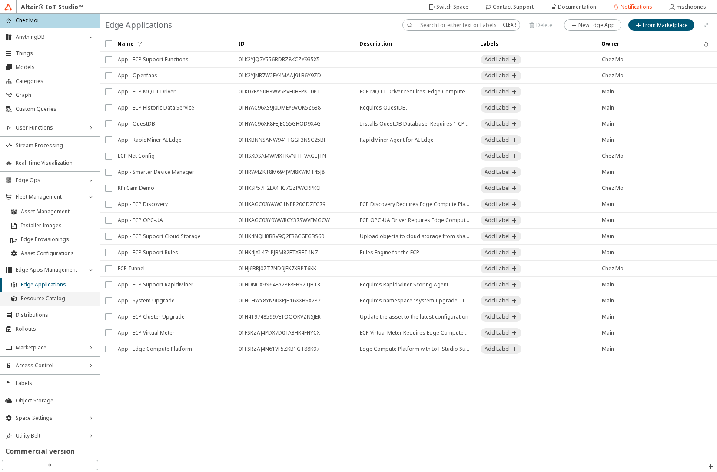
drag, startPoint x: 58, startPoint y: 298, endPoint x: 64, endPoint y: 296, distance: 6.5
click at [58, 298] on span "Resource Catalog" at bounding box center [57, 298] width 73 height 7
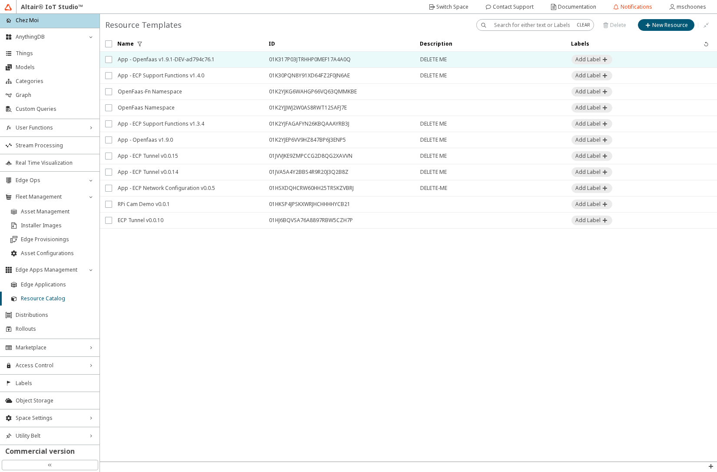
click at [231, 63] on span "App - Openfaas v1.9.1-DEV-ad794c76.1" at bounding box center [188, 60] width 140 height 16
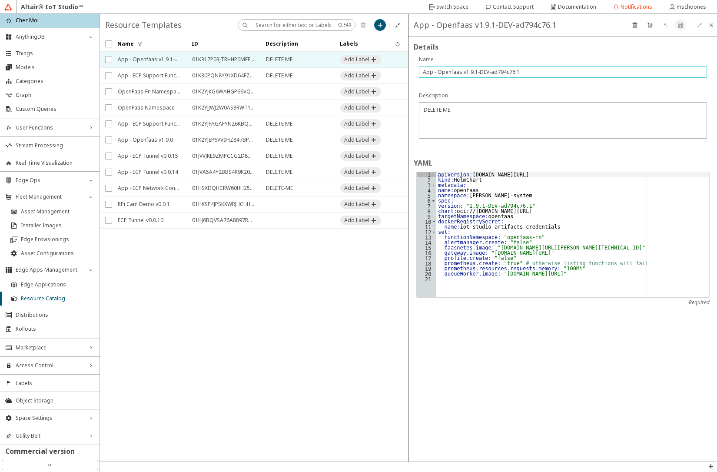
click at [503, 71] on input "App - Openfaas v1.9.1-DEV-ad794c76.1" at bounding box center [563, 71] width 280 height 7
drag, startPoint x: 463, startPoint y: 73, endPoint x: 524, endPoint y: 73, distance: 60.9
click at [524, 73] on input "App - Openfaas v1.9.1-DEV-ad794c76.1" at bounding box center [563, 71] width 280 height 7
click at [51, 285] on span "Edge Applications" at bounding box center [57, 284] width 73 height 7
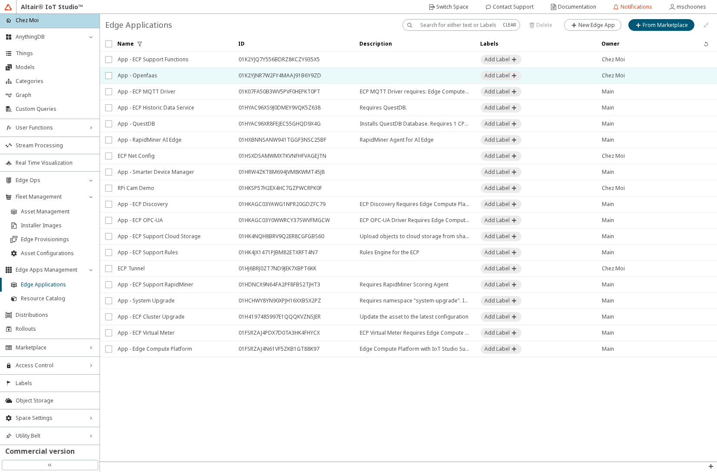
click at [156, 76] on span "App - Openfaas" at bounding box center [173, 76] width 110 height 16
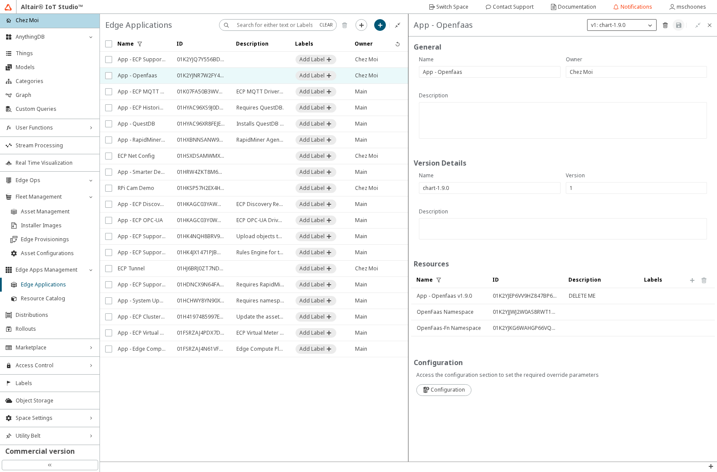
click at [616, 26] on p "v1: chart-1.9.0" at bounding box center [608, 25] width 41 height 8
click at [0, 0] on slot "New Version" at bounding box center [0, 0] width 0 height 0
type input "2"
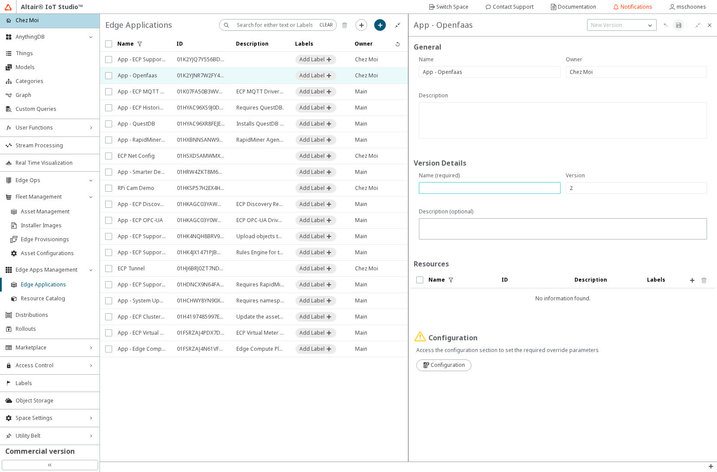
click at [496, 186] on input "text" at bounding box center [490, 187] width 134 height 7
paste input "v1.9.1-DEV-ad794c76.1"
type input "chart-v1.9.1-DEV-ad794c76.1"
click at [696, 282] on paper-button at bounding box center [692, 280] width 12 height 12
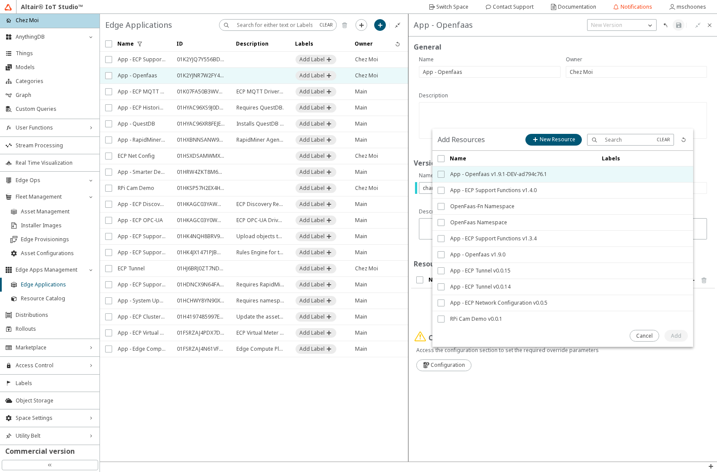
click at [440, 174] on input "checkbox" at bounding box center [441, 174] width 6 height 7
checkbox input "true"
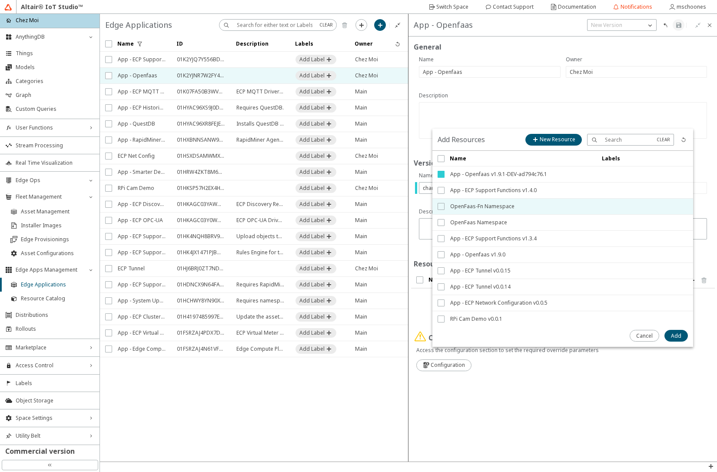
click at [441, 210] on input "checkbox" at bounding box center [441, 206] width 6 height 7
checkbox input "true"
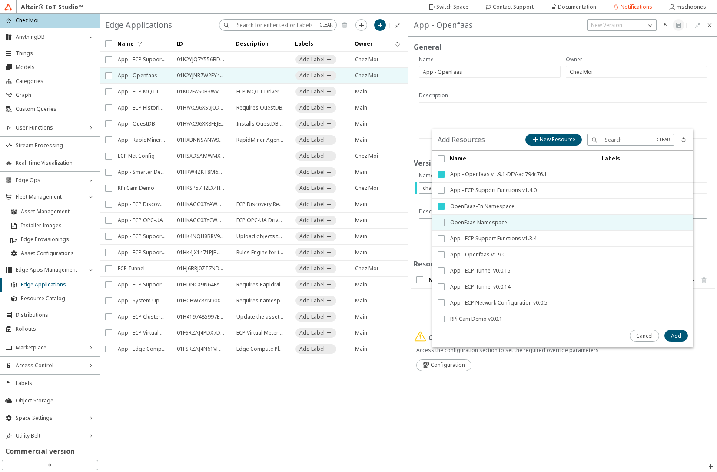
click at [438, 224] on input "checkbox" at bounding box center [441, 222] width 6 height 7
checkbox input "true"
click at [0, 0] on slot "Add" at bounding box center [0, 0] width 0 height 0
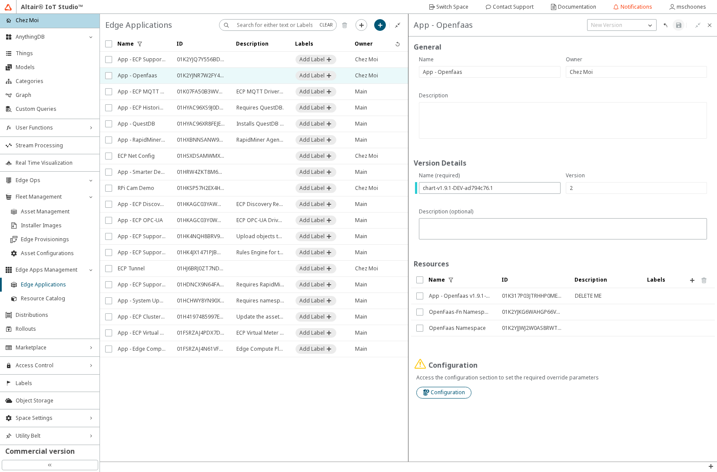
click at [0, 0] on slot "Configuration" at bounding box center [0, 0] width 0 height 0
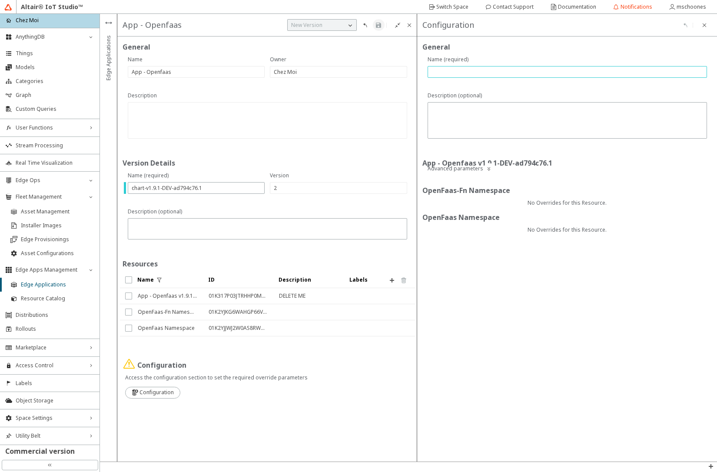
click at [443, 72] on input "text" at bounding box center [568, 71] width 272 height 7
type input "defaults"
click at [380, 27] on iron-icon at bounding box center [378, 25] width 7 height 7
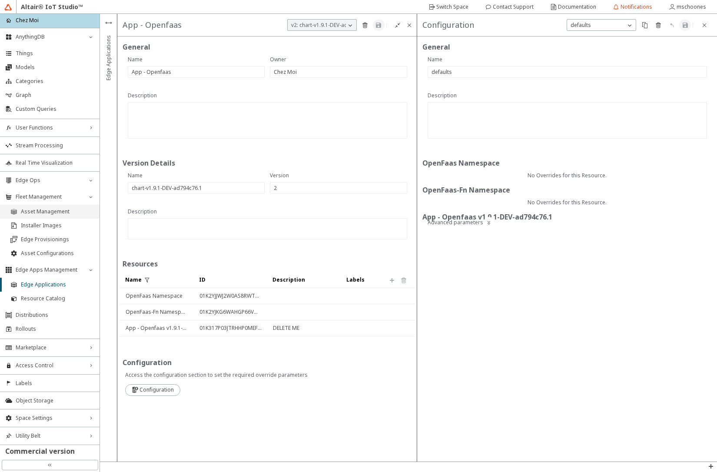
click at [38, 208] on span "Asset Management" at bounding box center [57, 211] width 73 height 7
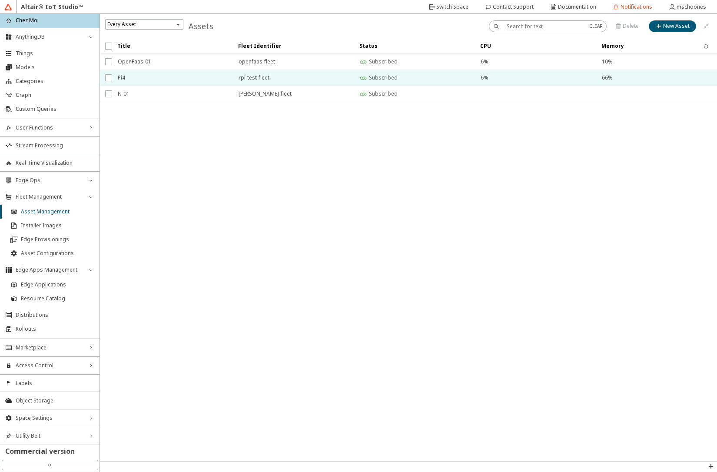
click at [151, 77] on span "Pi4" at bounding box center [173, 78] width 110 height 16
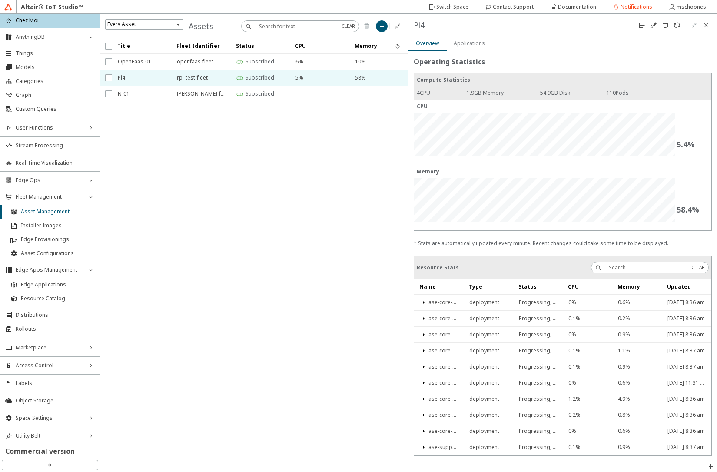
click at [0, 0] on slot "Applications" at bounding box center [0, 0] width 0 height 0
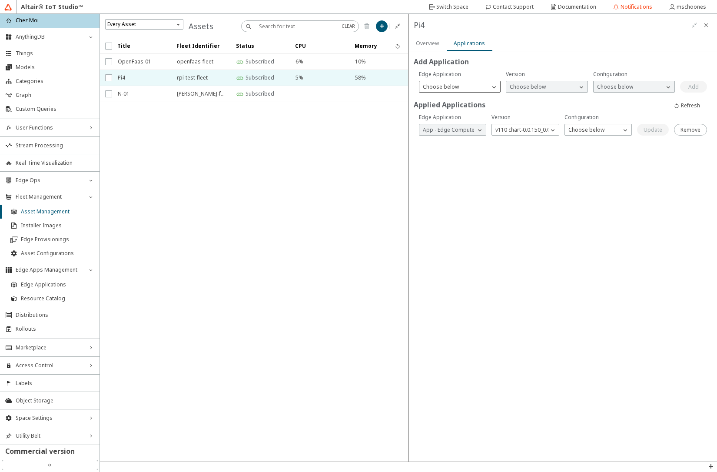
click at [443, 87] on p "Choose below" at bounding box center [440, 87] width 43 height 8
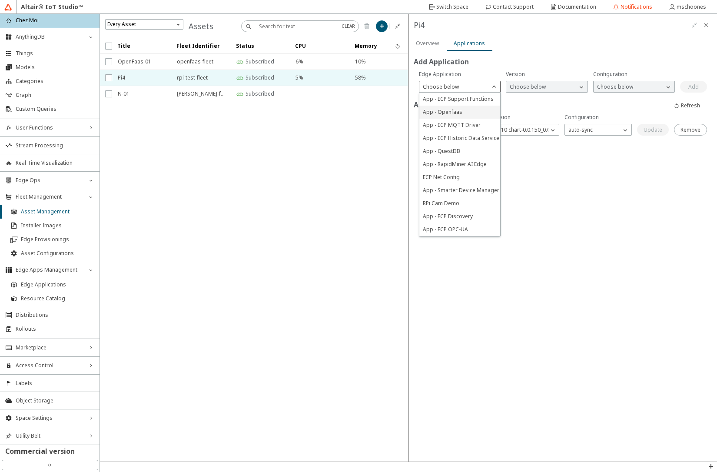
click at [446, 107] on div "App - Openfaas" at bounding box center [459, 112] width 81 height 13
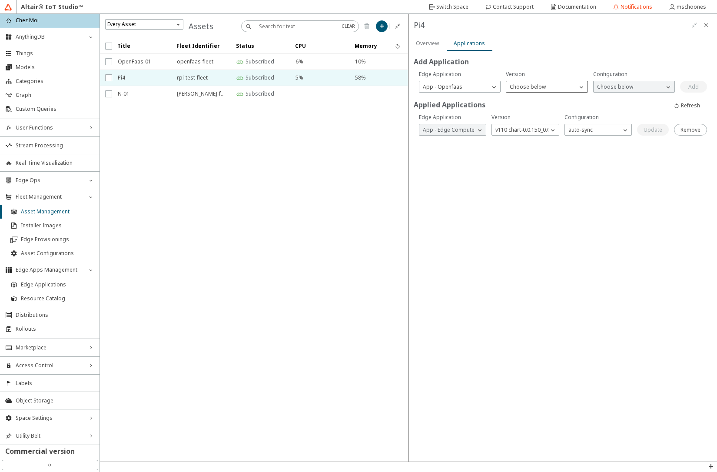
click at [523, 90] on p "Choose below" at bounding box center [527, 87] width 43 height 8
click at [528, 115] on span "v2 chart-v1.9.1-DEV-ad794c76.1" at bounding box center [548, 111] width 77 height 7
click at [613, 85] on p "Choose below" at bounding box center [615, 87] width 43 height 8
click at [616, 102] on span "defaults" at bounding box center [607, 98] width 20 height 7
click at [699, 86] on div "Add" at bounding box center [694, 87] width 10 height 8
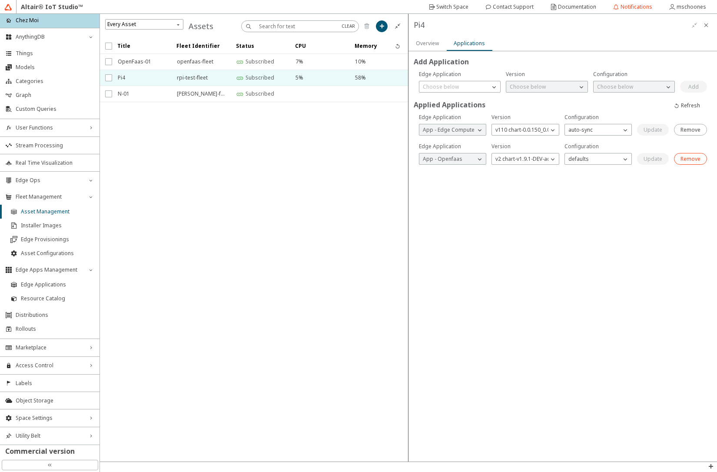
click at [0, 0] on slot "Remove" at bounding box center [0, 0] width 0 height 0
click at [668, 233] on div "Add Application Applied Applications Are you sure you want to remove this Edge …" at bounding box center [563, 256] width 309 height 410
click at [38, 285] on span "Edge Applications" at bounding box center [57, 284] width 73 height 7
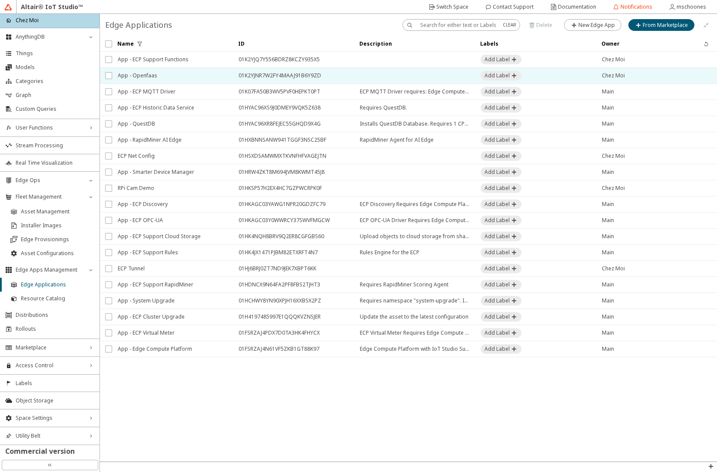
click at [161, 78] on span "App - Openfaas" at bounding box center [173, 76] width 110 height 16
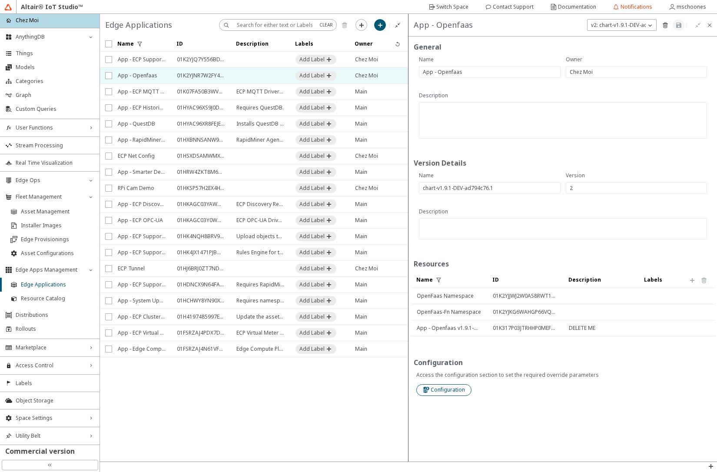
click at [0, 0] on slot "Configuration" at bounding box center [0, 0] width 0 height 0
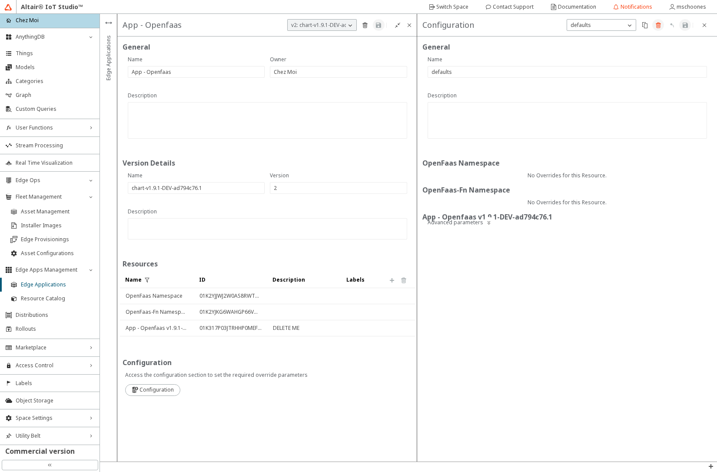
click at [659, 25] on iron-icon at bounding box center [658, 25] width 7 height 7
click at [0, 0] on slot "Delete" at bounding box center [0, 0] width 0 height 0
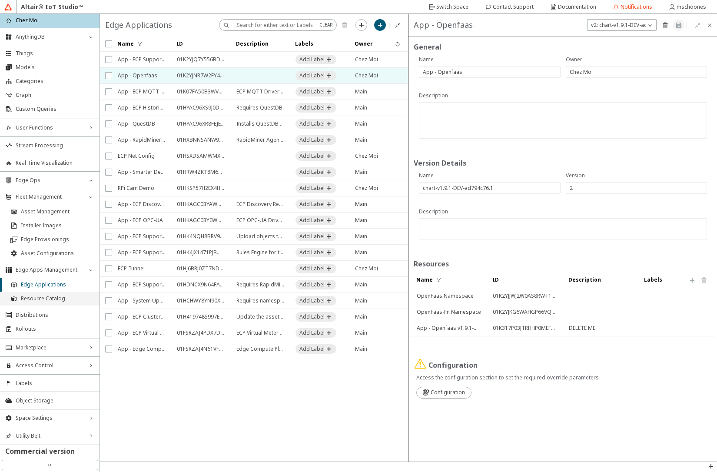
click at [50, 301] on span "Resource Catalog" at bounding box center [57, 298] width 73 height 7
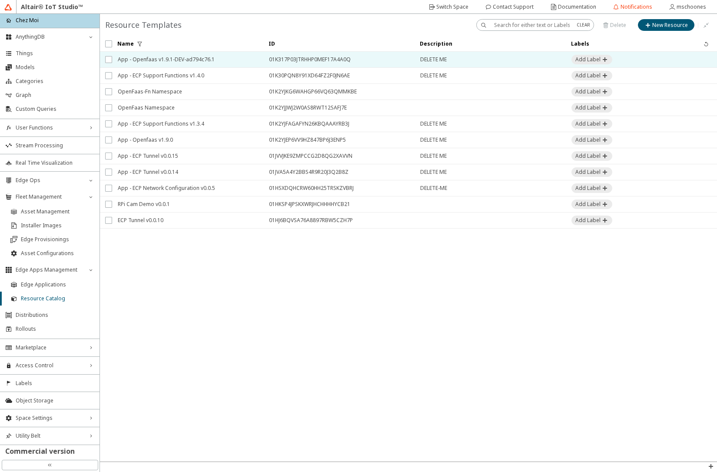
click at [175, 59] on span "App - Openfaas v1.9.1-DEV-ad794c76.1" at bounding box center [188, 60] width 140 height 16
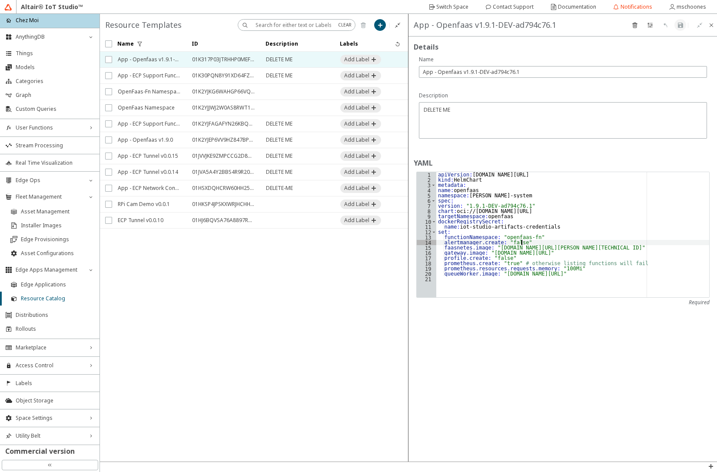
click at [526, 243] on div "apiVersion : [DOMAIN_NAME][URL] kind : HelmChart metadata : name : openfaas nam…" at bounding box center [572, 240] width 273 height 136
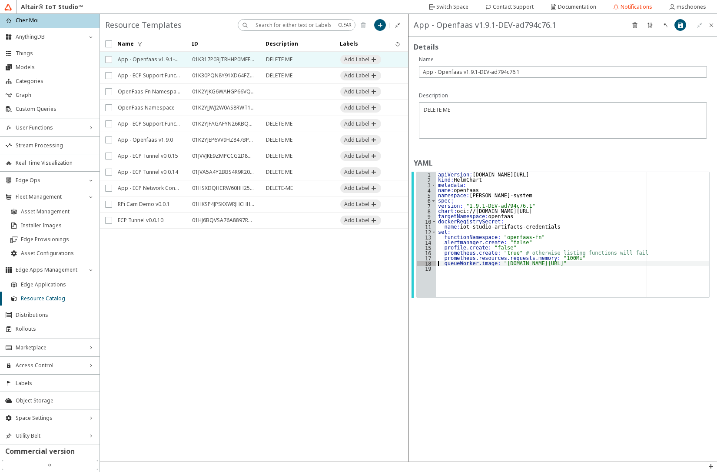
type textarea "queueWorker.image: "[DOMAIN_NAME][URL]""
click at [679, 26] on iron-icon at bounding box center [680, 25] width 7 height 7
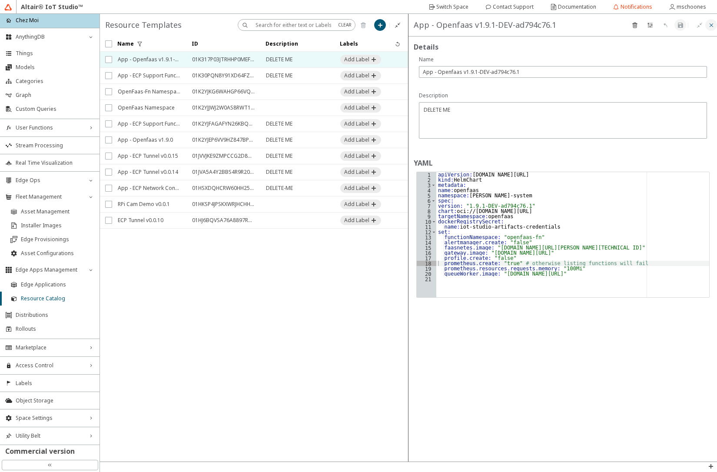
click at [713, 26] on iron-icon at bounding box center [711, 25] width 7 height 7
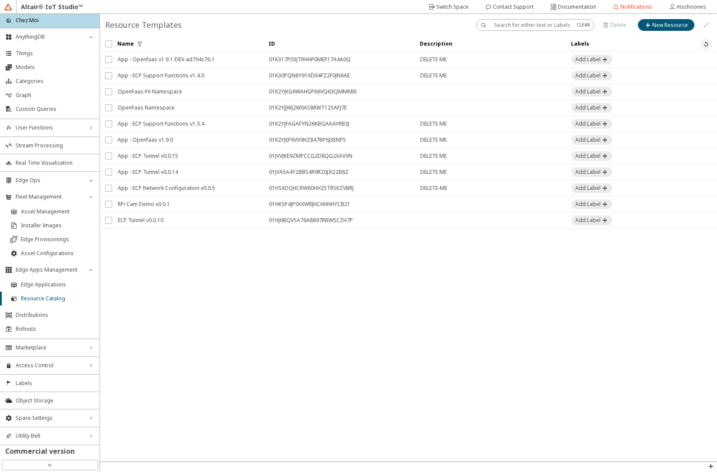
click at [709, 44] on iron-icon at bounding box center [706, 43] width 7 height 7
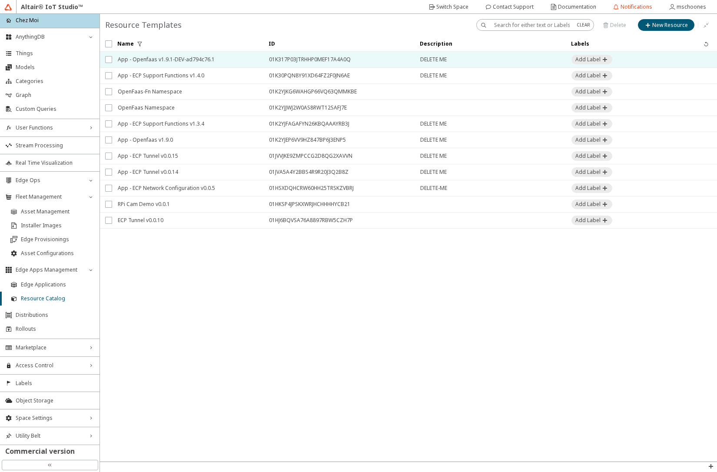
click at [200, 57] on span "App - Openfaas v1.9.1-DEV-ad794c76.1" at bounding box center [188, 60] width 140 height 16
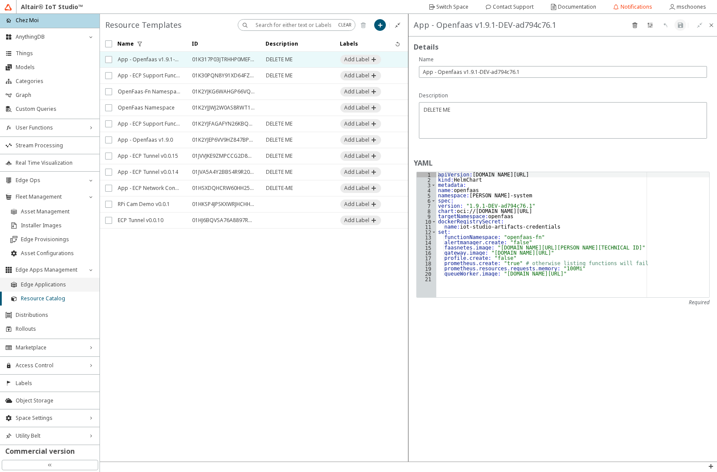
click at [45, 284] on span "Edge Applications" at bounding box center [57, 284] width 73 height 7
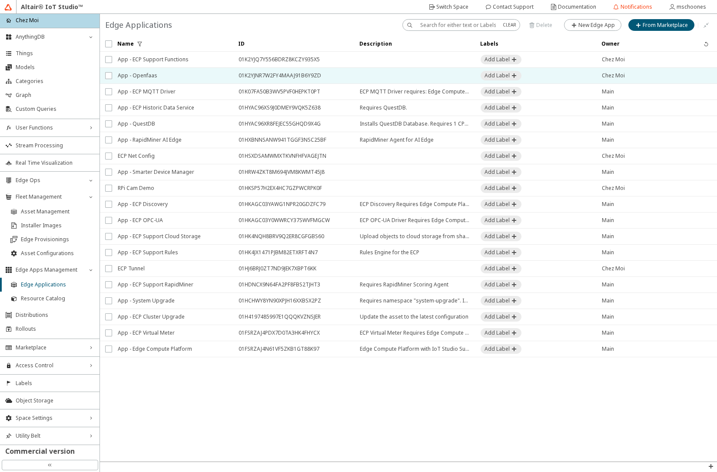
click at [170, 72] on span "App - Openfaas" at bounding box center [173, 76] width 110 height 16
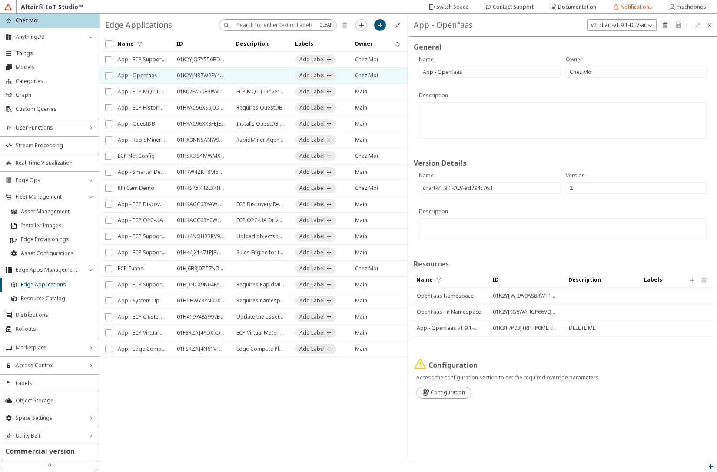
click at [712, 468] on iron-icon at bounding box center [711, 466] width 7 height 7
click at [689, 456] on p "API Inspector" at bounding box center [691, 455] width 52 height 8
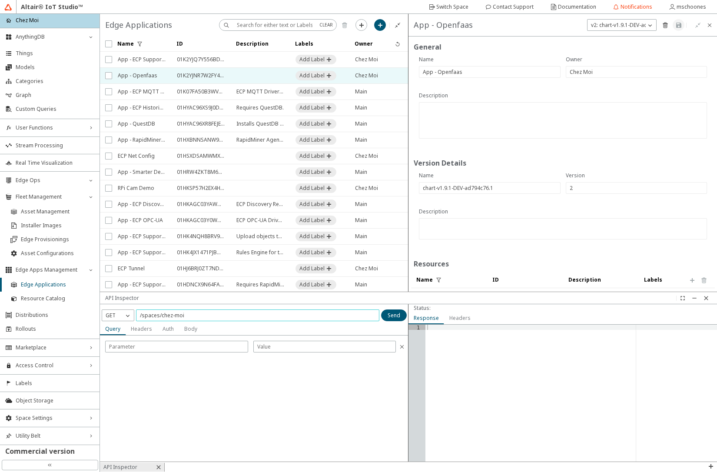
click at [293, 313] on input "/spaces/chez-moi" at bounding box center [258, 315] width 236 height 7
paste input "01K2YJNR7W2FY4MAAJ91B6Y9ZD"
type input "/spaces/chez-moi/edge-apps/01K2YJNR7W2FY4MAAJ91B6Y9ZD/versions/2"
click at [0, 0] on slot "Send" at bounding box center [0, 0] width 0 height 0
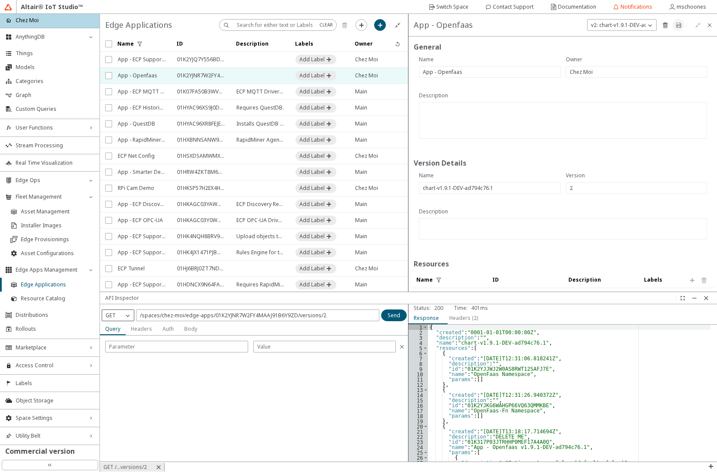
click at [123, 316] on div "GET" at bounding box center [112, 315] width 21 height 9
click at [118, 365] on span "DELETE" at bounding box center [115, 366] width 18 height 7
click at [0, 0] on slot "Send" at bounding box center [0, 0] width 0 height 0
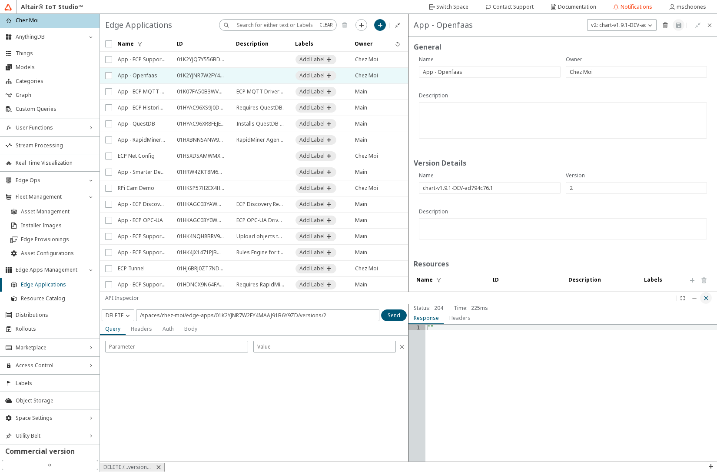
drag, startPoint x: 708, startPoint y: 300, endPoint x: 673, endPoint y: 299, distance: 34.4
click at [707, 300] on iron-icon at bounding box center [706, 298] width 7 height 7
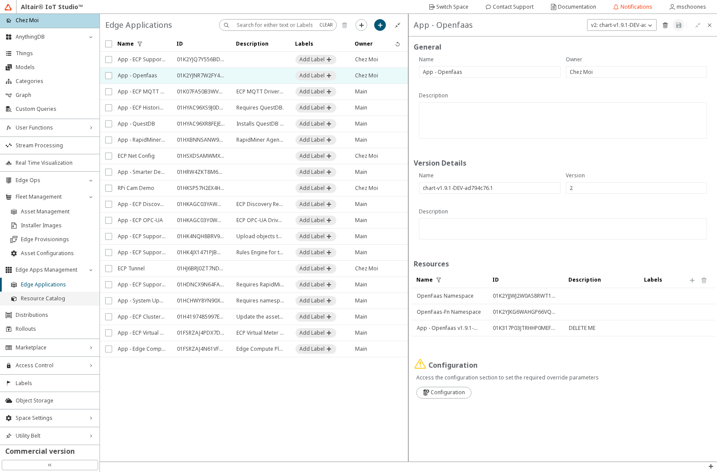
click at [38, 300] on span "Resource Catalog" at bounding box center [57, 298] width 73 height 7
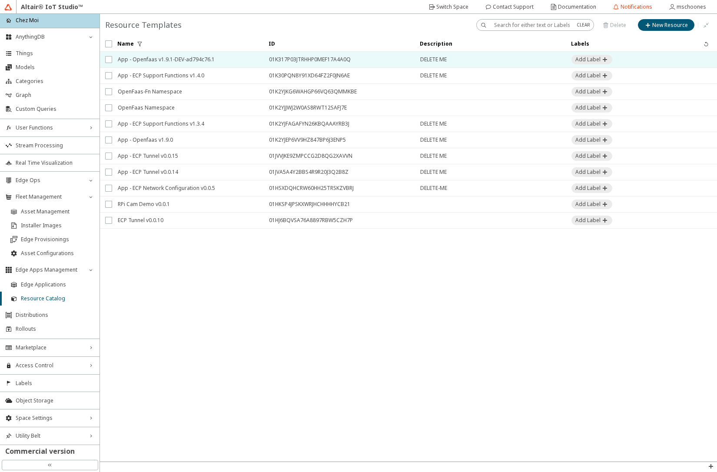
click at [149, 61] on span "App - Openfaas v1.9.1-DEV-ad794c76.1" at bounding box center [188, 60] width 140 height 16
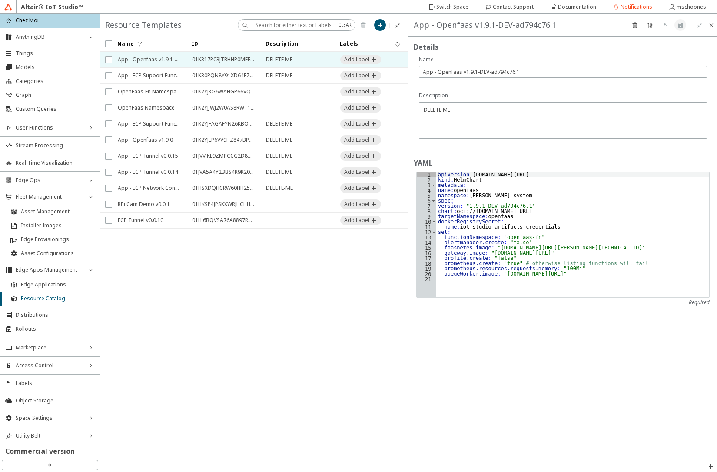
click at [534, 245] on div "apiVersion : [DOMAIN_NAME][URL] kind : HelmChart metadata : name : openfaas nam…" at bounding box center [572, 240] width 273 height 136
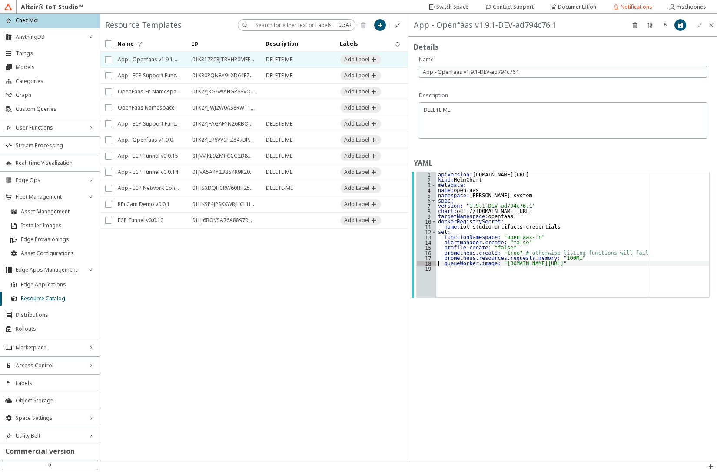
type textarea "queueWorker.image: "[DOMAIN_NAME][URL]""
click at [681, 24] on iron-icon at bounding box center [680, 25] width 7 height 7
click at [713, 26] on iron-icon at bounding box center [711, 25] width 7 height 7
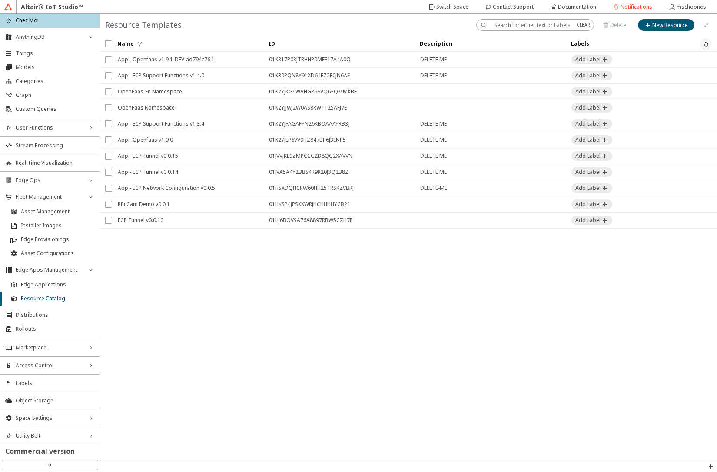
click at [705, 42] on iron-icon at bounding box center [706, 43] width 7 height 7
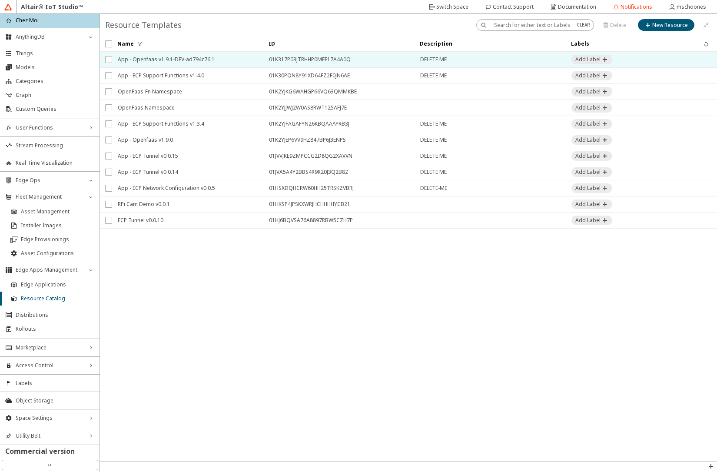
click at [169, 60] on span "App - Openfaas v1.9.1-DEV-ad794c76.1" at bounding box center [188, 60] width 140 height 16
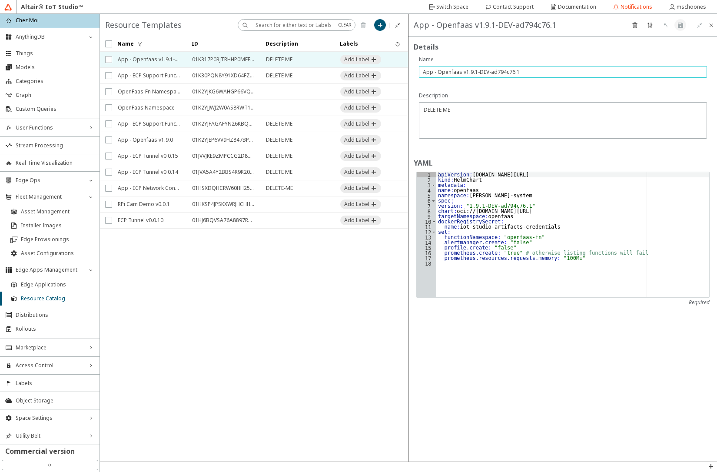
drag, startPoint x: 463, startPoint y: 70, endPoint x: 519, endPoint y: 86, distance: 58.8
click at [519, 86] on div "Name App - Openfaas v1.9.1-DEV-ad794c76.1" at bounding box center [563, 71] width 288 height 31
click at [44, 285] on span "Edge Applications" at bounding box center [57, 284] width 73 height 7
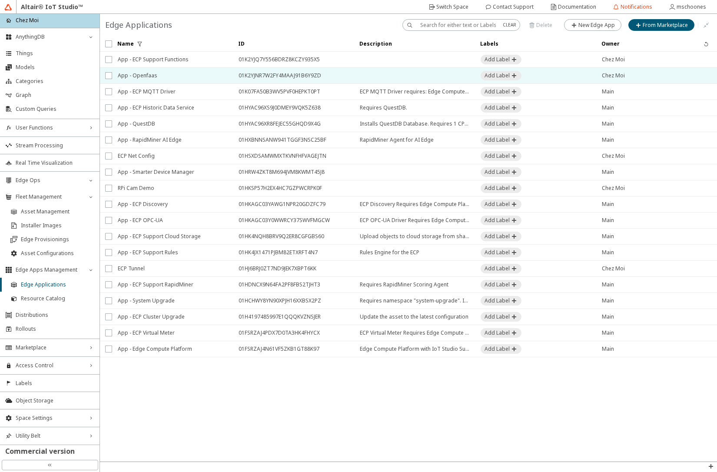
click at [150, 73] on span "App - Openfaas" at bounding box center [173, 76] width 110 height 16
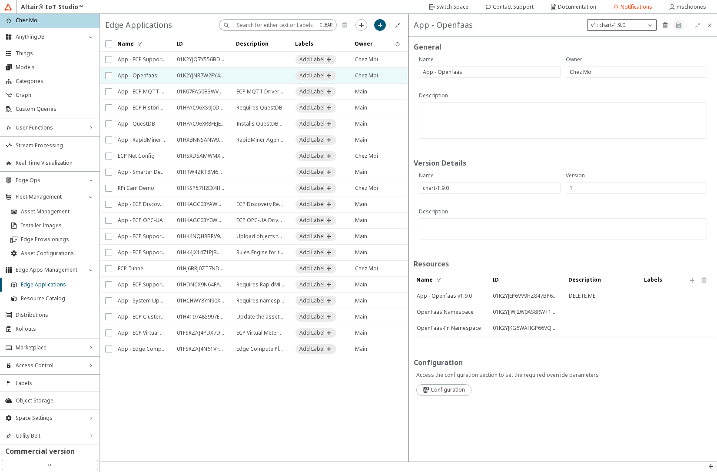
click at [612, 26] on p "v1: chart-1.9.0" at bounding box center [608, 25] width 41 height 8
click at [0, 0] on slot "New Version" at bounding box center [0, 0] width 0 height 0
type input "2"
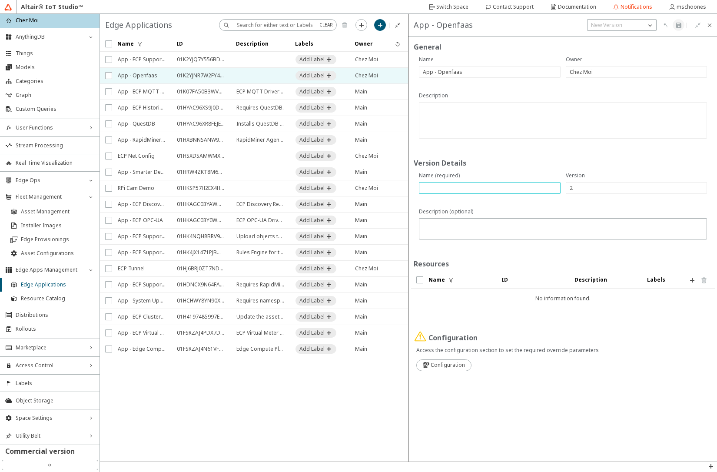
click at [451, 190] on input "text" at bounding box center [490, 187] width 134 height 7
paste input "v1.9.1-DEV-ad794c76.1"
type input "chart-v1.9.1-DEV-ad794c76.1"
click at [692, 282] on iron-icon at bounding box center [692, 280] width 7 height 7
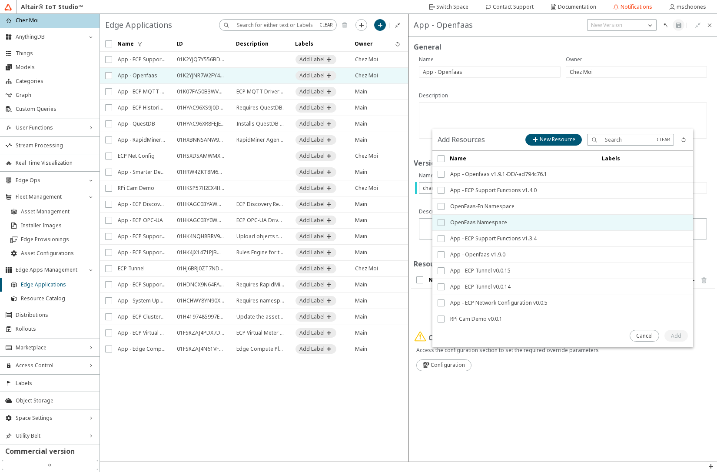
click at [442, 221] on input "checkbox" at bounding box center [441, 222] width 6 height 7
checkbox input "true"
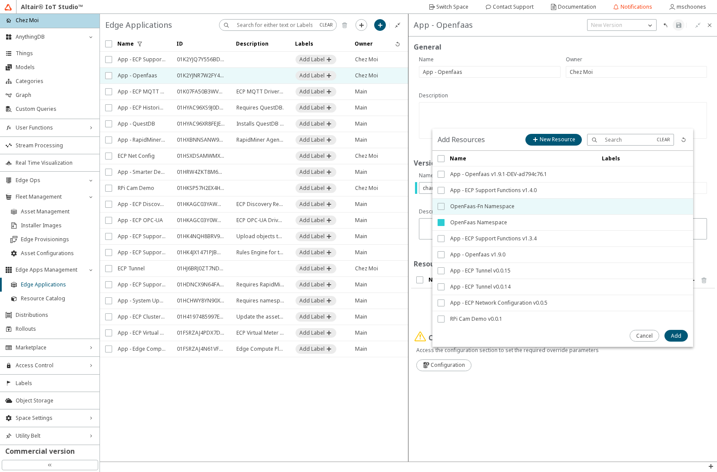
click at [440, 209] on input "checkbox" at bounding box center [441, 206] width 6 height 7
checkbox input "true"
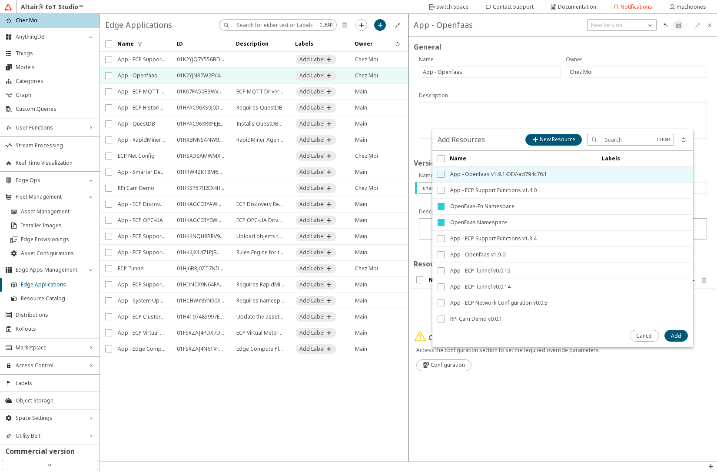
click at [440, 174] on input "checkbox" at bounding box center [441, 174] width 6 height 7
checkbox input "true"
click at [0, 0] on slot "Add" at bounding box center [0, 0] width 0 height 0
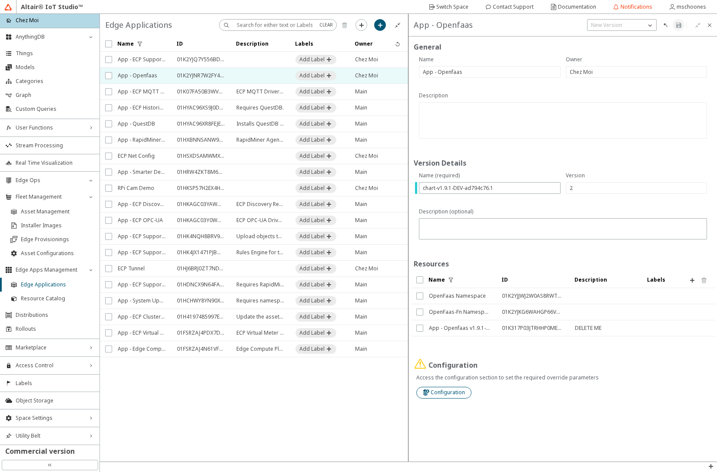
click at [0, 0] on slot "Configuration" at bounding box center [0, 0] width 0 height 0
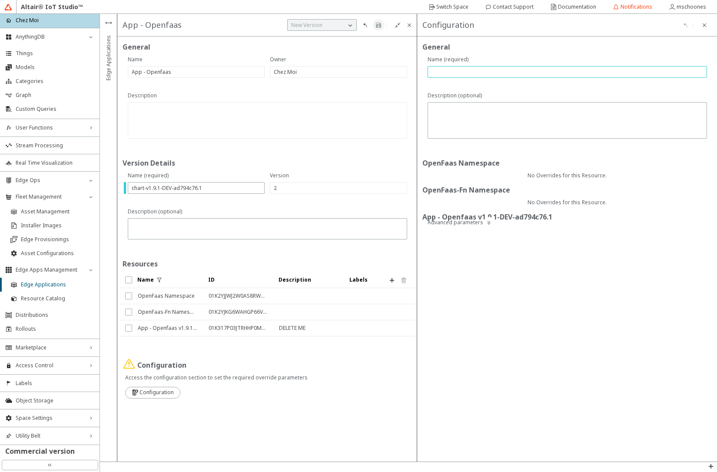
click at [466, 70] on input "text" at bounding box center [568, 71] width 272 height 7
type input "defaults"
click at [380, 24] on iron-icon at bounding box center [378, 25] width 7 height 7
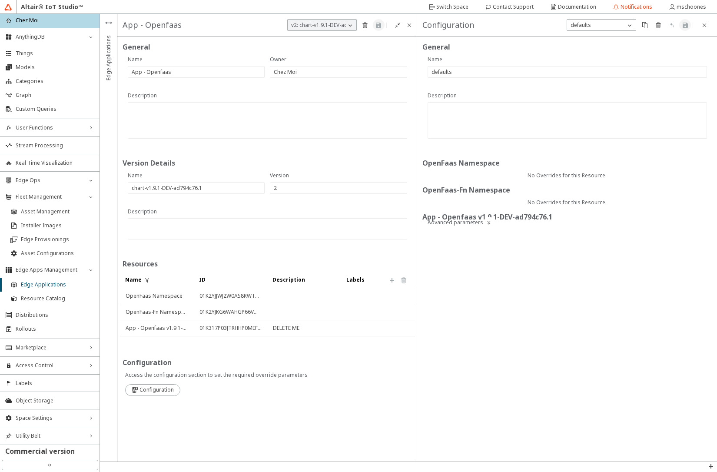
click at [553, 353] on div "General OpenFaas Namespace No Overrides for this Resource. OpenFaas-Fn Namespac…" at bounding box center [567, 249] width 300 height 425
click at [43, 209] on span "Asset Management" at bounding box center [57, 211] width 73 height 7
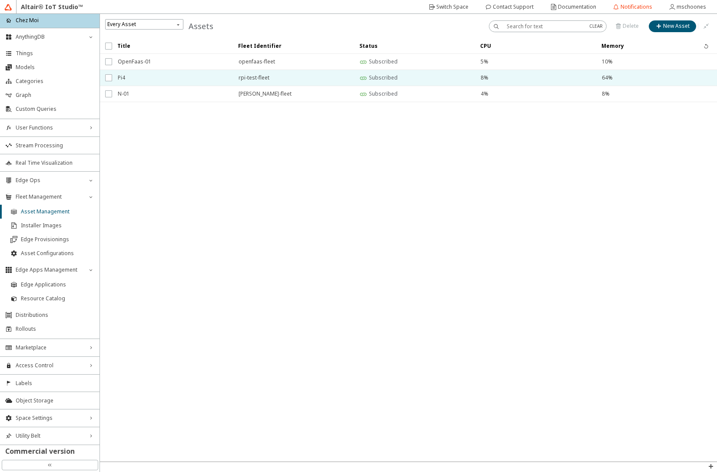
click at [152, 76] on span "Pi4" at bounding box center [173, 78] width 110 height 16
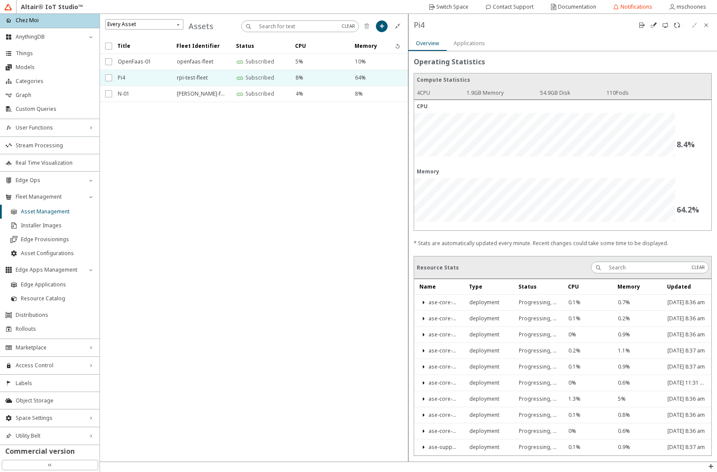
click at [0, 0] on slot "Applications" at bounding box center [0, 0] width 0 height 0
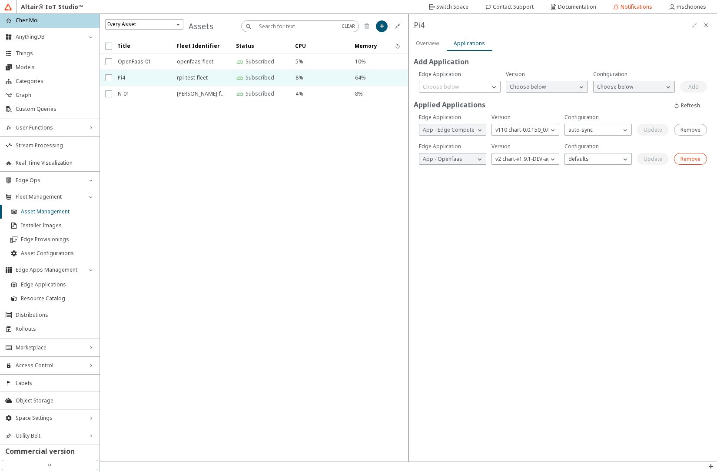
click at [0, 0] on slot "Remove" at bounding box center [0, 0] width 0 height 0
click at [0, 0] on slot "Refresh" at bounding box center [0, 0] width 0 height 0
click at [0, 0] on slot "Remove" at bounding box center [0, 0] width 0 height 0
click at [577, 266] on div "Remove" at bounding box center [579, 270] width 20 height 8
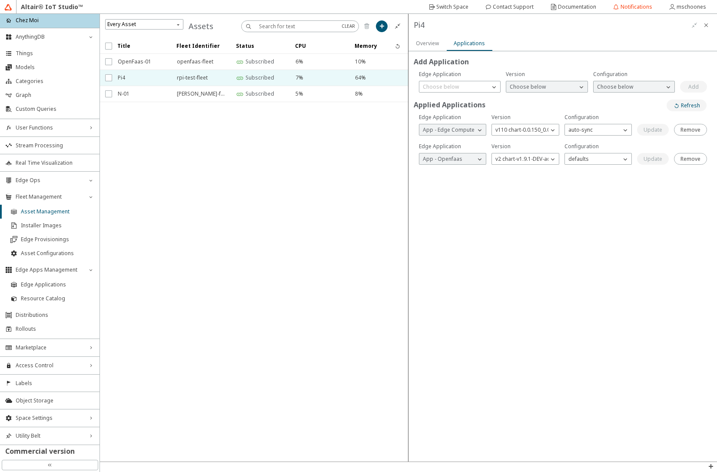
click at [0, 0] on slot "Refresh" at bounding box center [0, 0] width 0 height 0
click at [0, 0] on slot "Remove" at bounding box center [0, 0] width 0 height 0
click at [469, 87] on div "Choose below" at bounding box center [454, 87] width 70 height 9
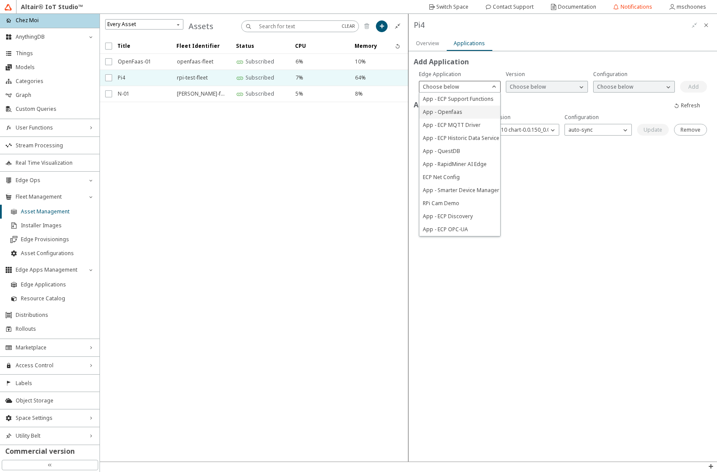
click at [450, 113] on span "App - Openfaas" at bounding box center [443, 111] width 40 height 7
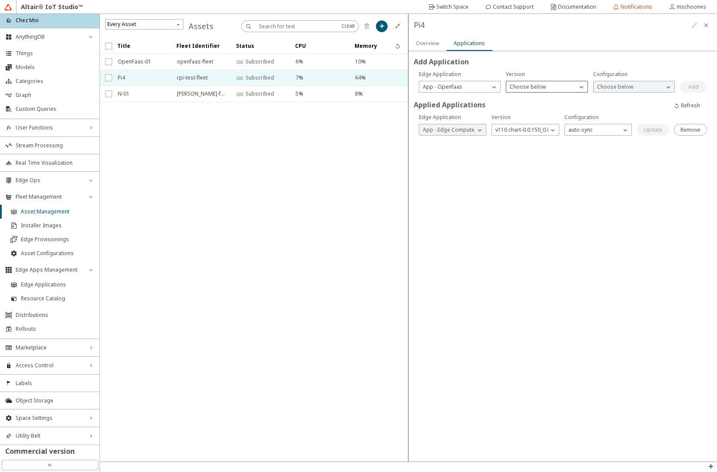
click at [552, 87] on div "Choose below" at bounding box center [541, 87] width 70 height 9
click at [539, 113] on span "v2 chart-v1.9.1-DEV-ad794c76.1" at bounding box center [548, 111] width 77 height 7
click at [617, 90] on p "Choose below" at bounding box center [615, 87] width 43 height 8
click at [617, 99] on p "defaults" at bounding box center [634, 99] width 81 height 8
click at [0, 0] on slot "Add" at bounding box center [0, 0] width 0 height 0
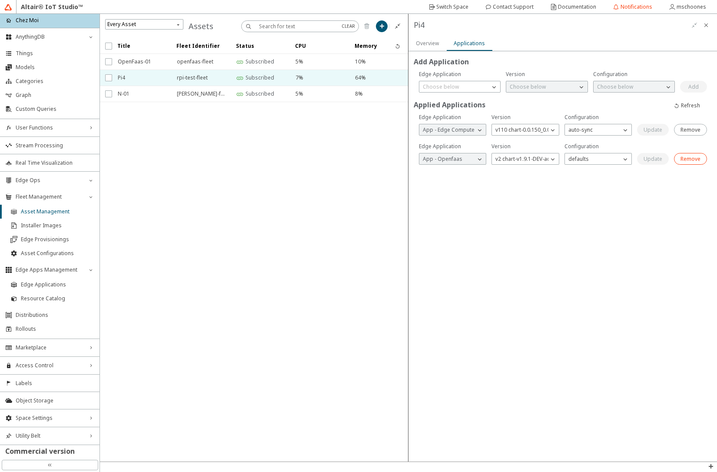
click at [0, 0] on slot "Remove" at bounding box center [0, 0] width 0 height 0
click at [0, 0] on slot "Refresh" at bounding box center [0, 0] width 0 height 0
click at [0, 0] on slot "Remove" at bounding box center [0, 0] width 0 height 0
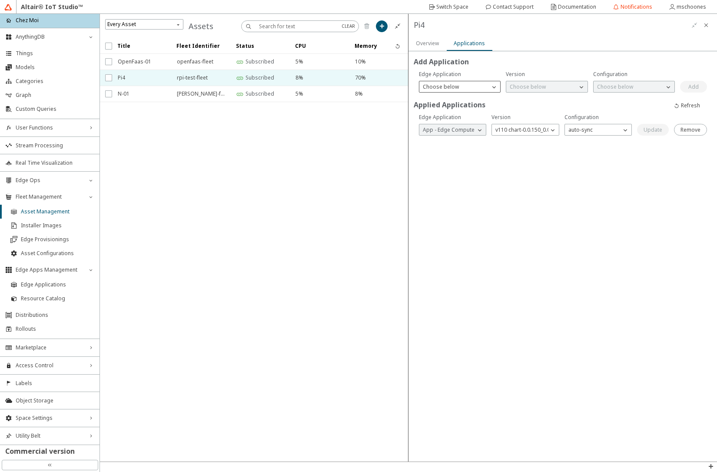
click at [438, 88] on p "Choose below" at bounding box center [440, 87] width 43 height 8
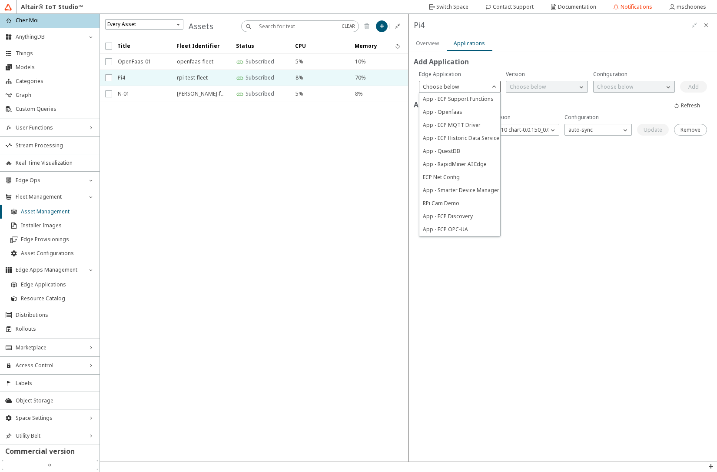
click at [437, 111] on span "App - Openfaas" at bounding box center [443, 111] width 40 height 7
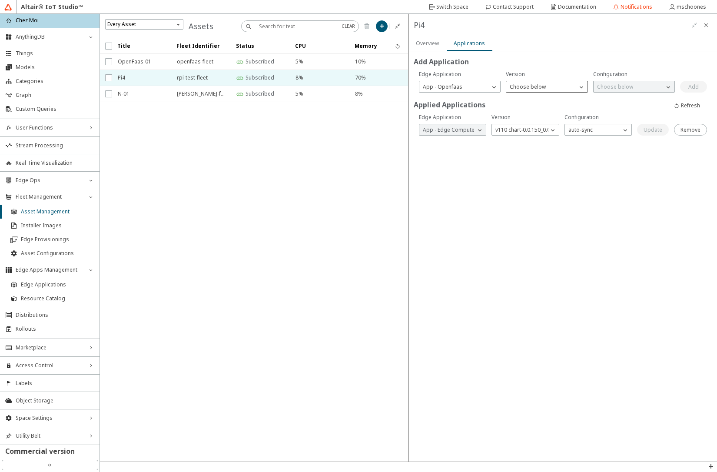
click at [531, 91] on div "Choose below" at bounding box center [541, 87] width 70 height 9
click at [530, 99] on span "v1 chart-1.9.0" at bounding box center [526, 98] width 33 height 7
click at [607, 87] on p "Choose below" at bounding box center [615, 87] width 43 height 8
click at [606, 100] on span "defaults" at bounding box center [607, 98] width 20 height 7
click at [0, 0] on slot "Add" at bounding box center [0, 0] width 0 height 0
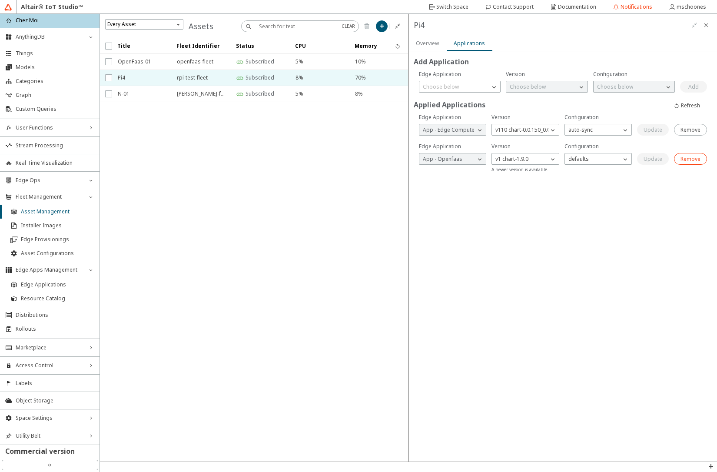
click at [0, 0] on slot "Remove" at bounding box center [0, 0] width 0 height 0
